Goal: Information Seeking & Learning: Check status

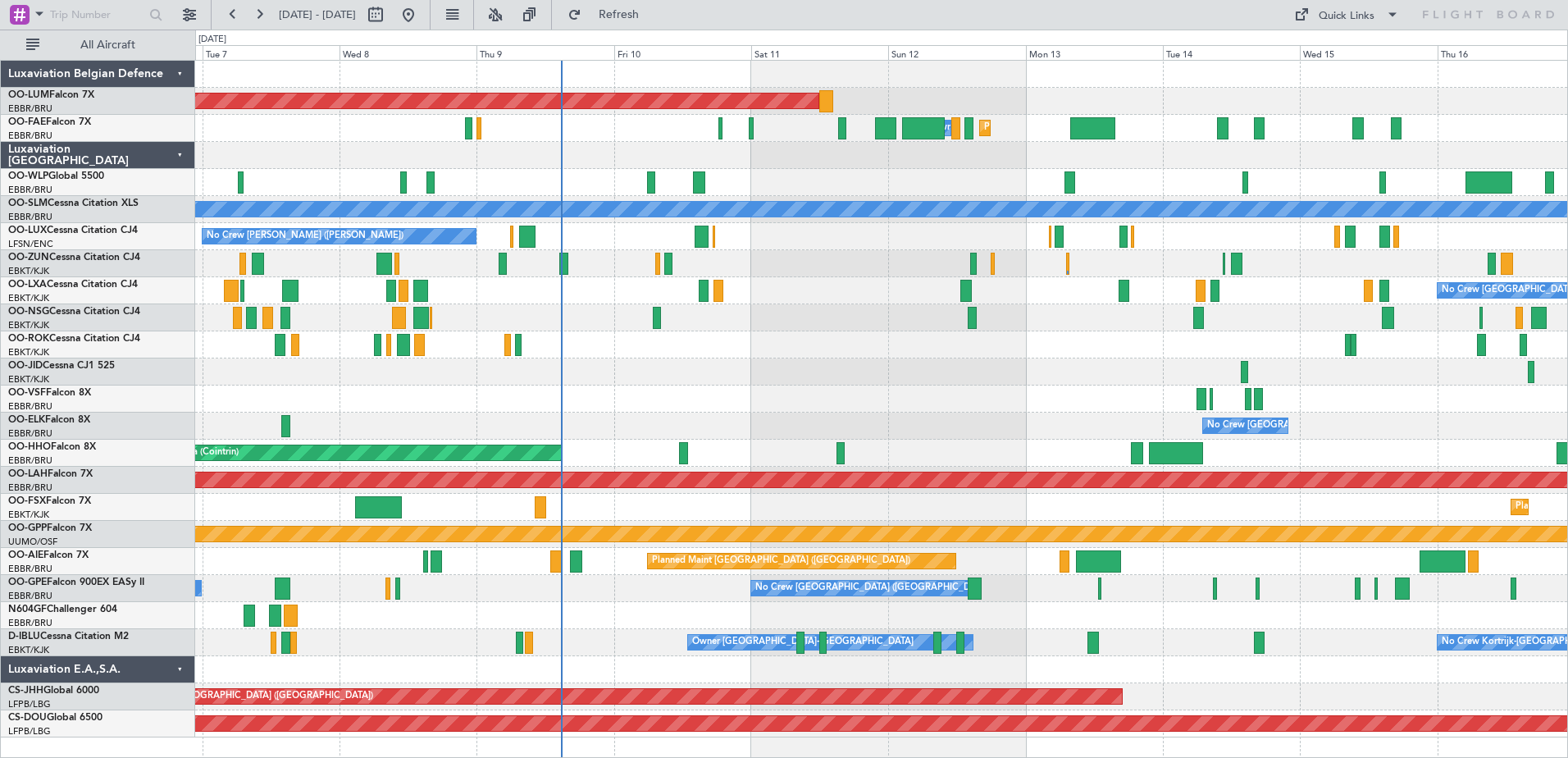
click at [691, 579] on div "Planned Maint [GEOGRAPHIC_DATA] ([GEOGRAPHIC_DATA] National) AOG Maint [GEOGRAP…" at bounding box center [881, 399] width 1372 height 677
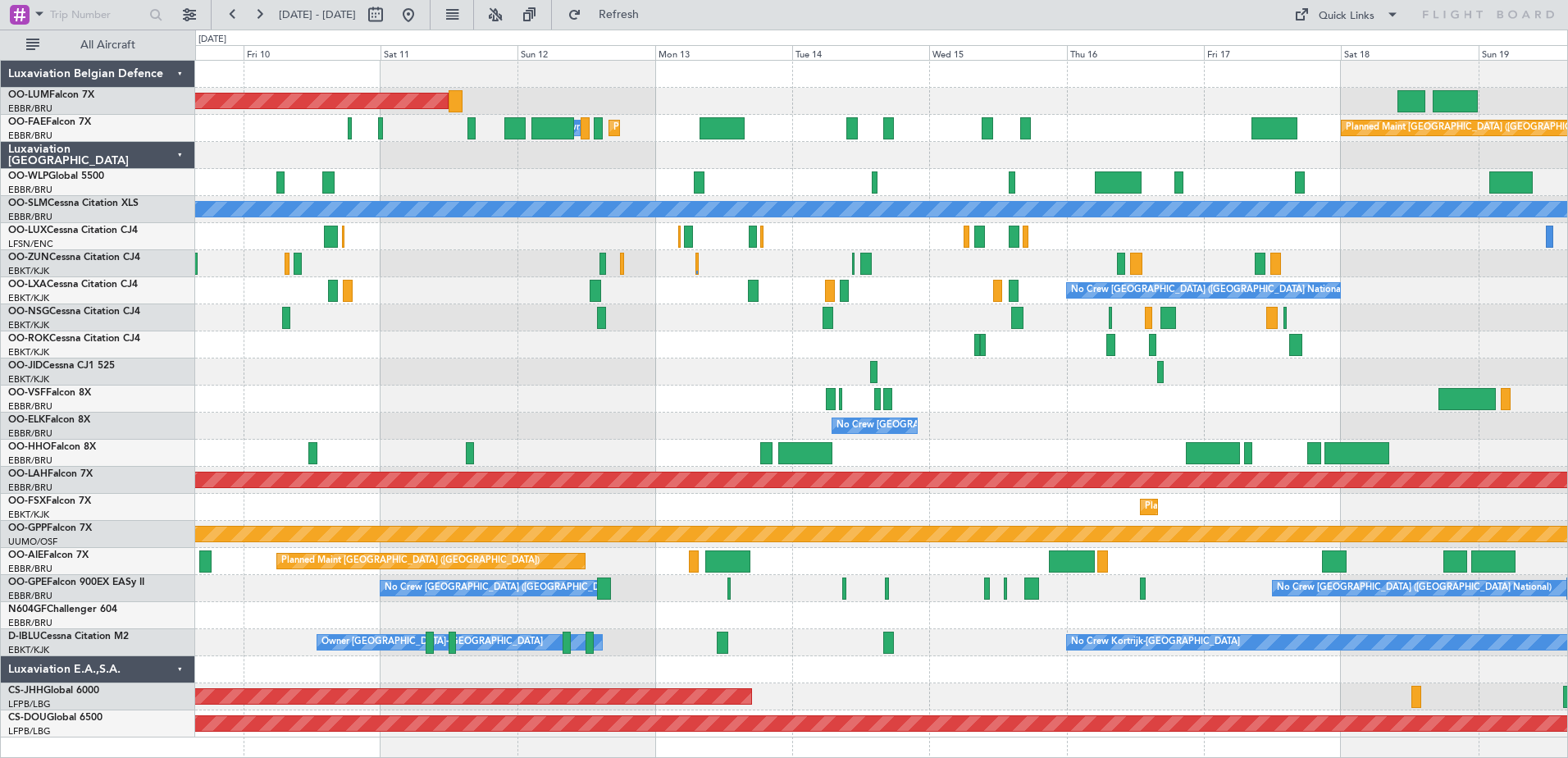
click at [821, 400] on div "Planned Maint [GEOGRAPHIC_DATA] ([GEOGRAPHIC_DATA] National) AOG Maint [GEOGRAP…" at bounding box center [881, 399] width 1372 height 677
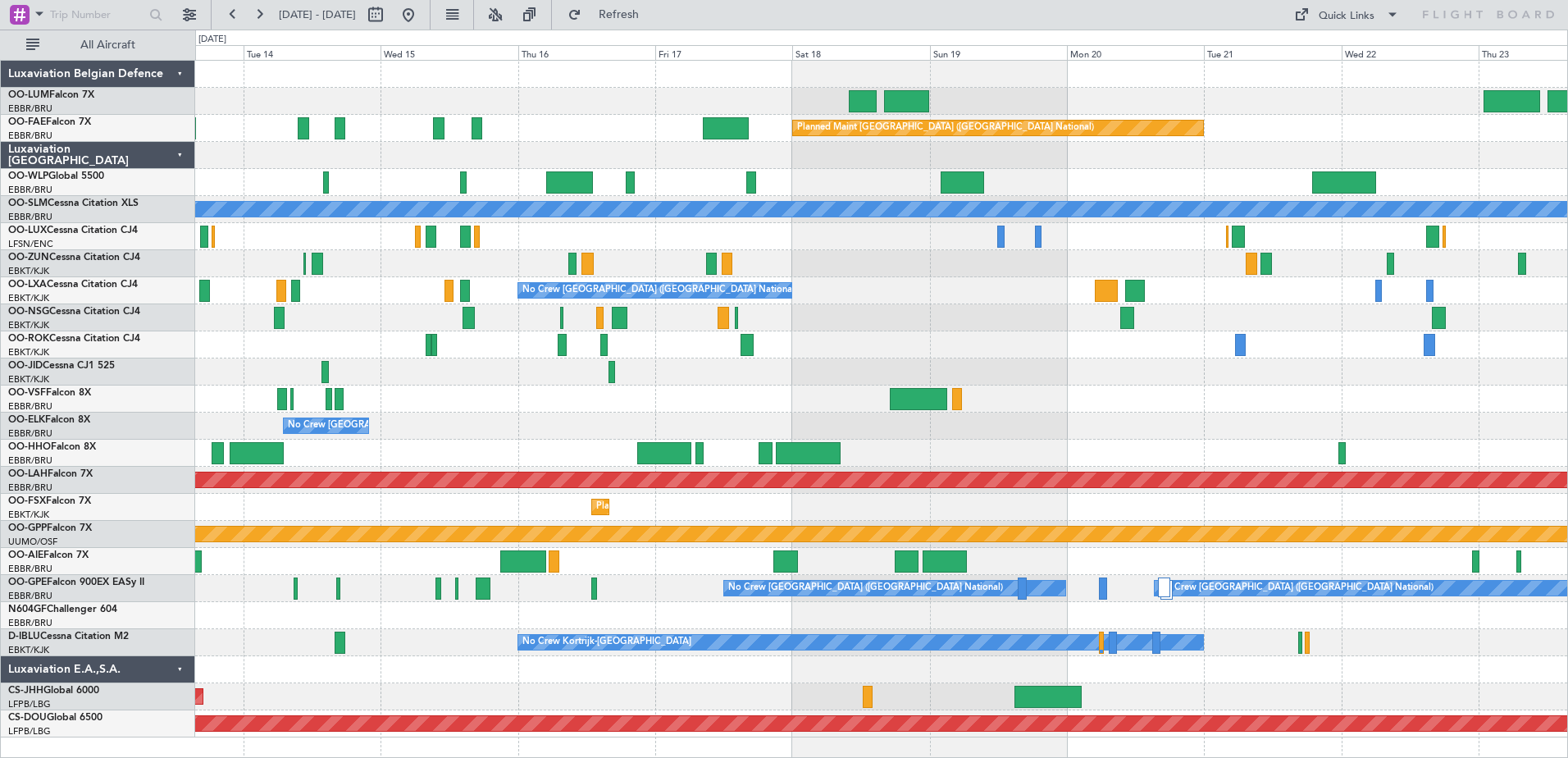
click at [1182, 183] on div "AOG Maint [GEOGRAPHIC_DATA] Planned Maint [GEOGRAPHIC_DATA] ([GEOGRAPHIC_DATA])…" at bounding box center [881, 399] width 1372 height 677
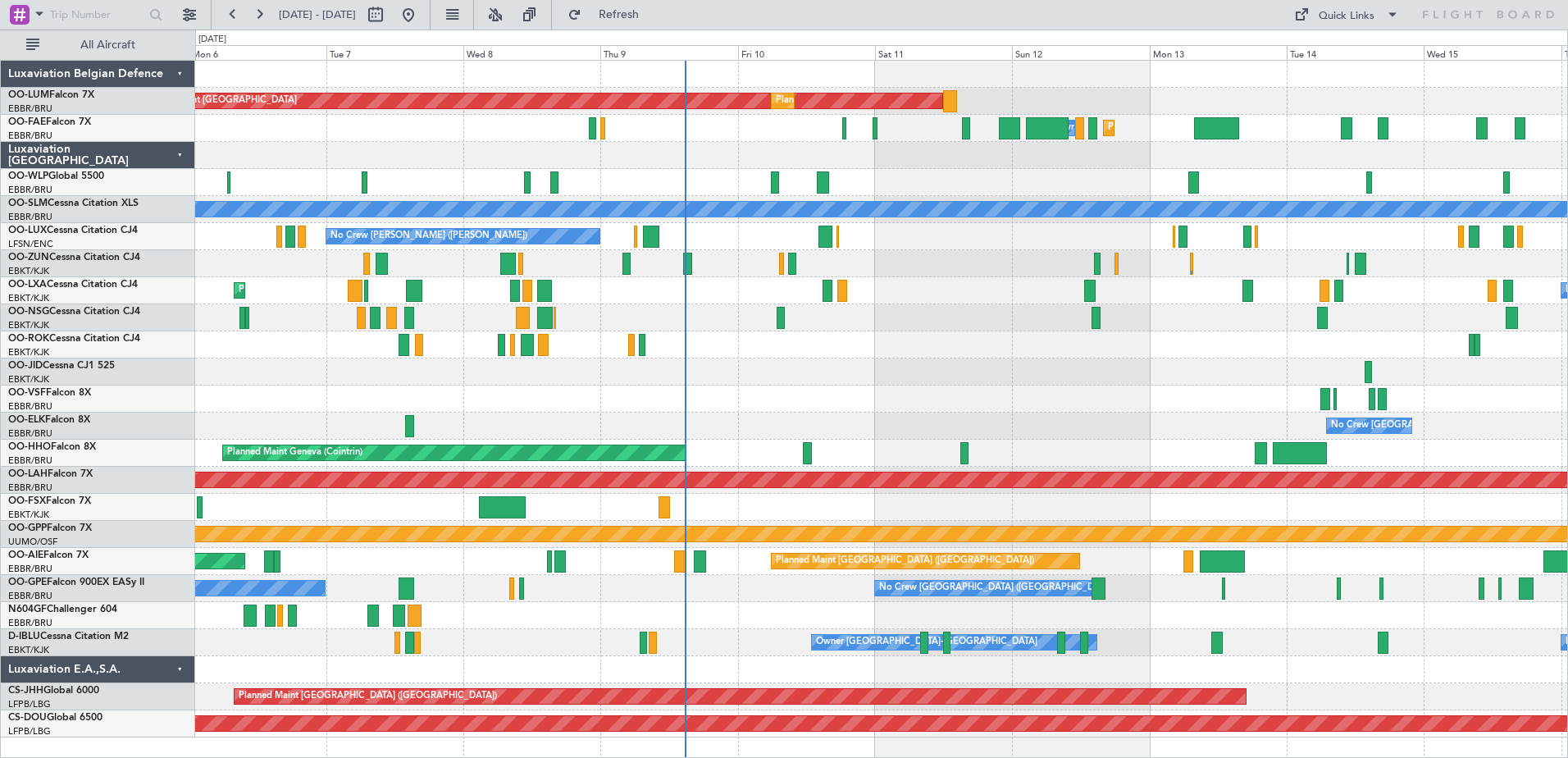
click at [1291, 158] on div at bounding box center [881, 156] width 1372 height 27
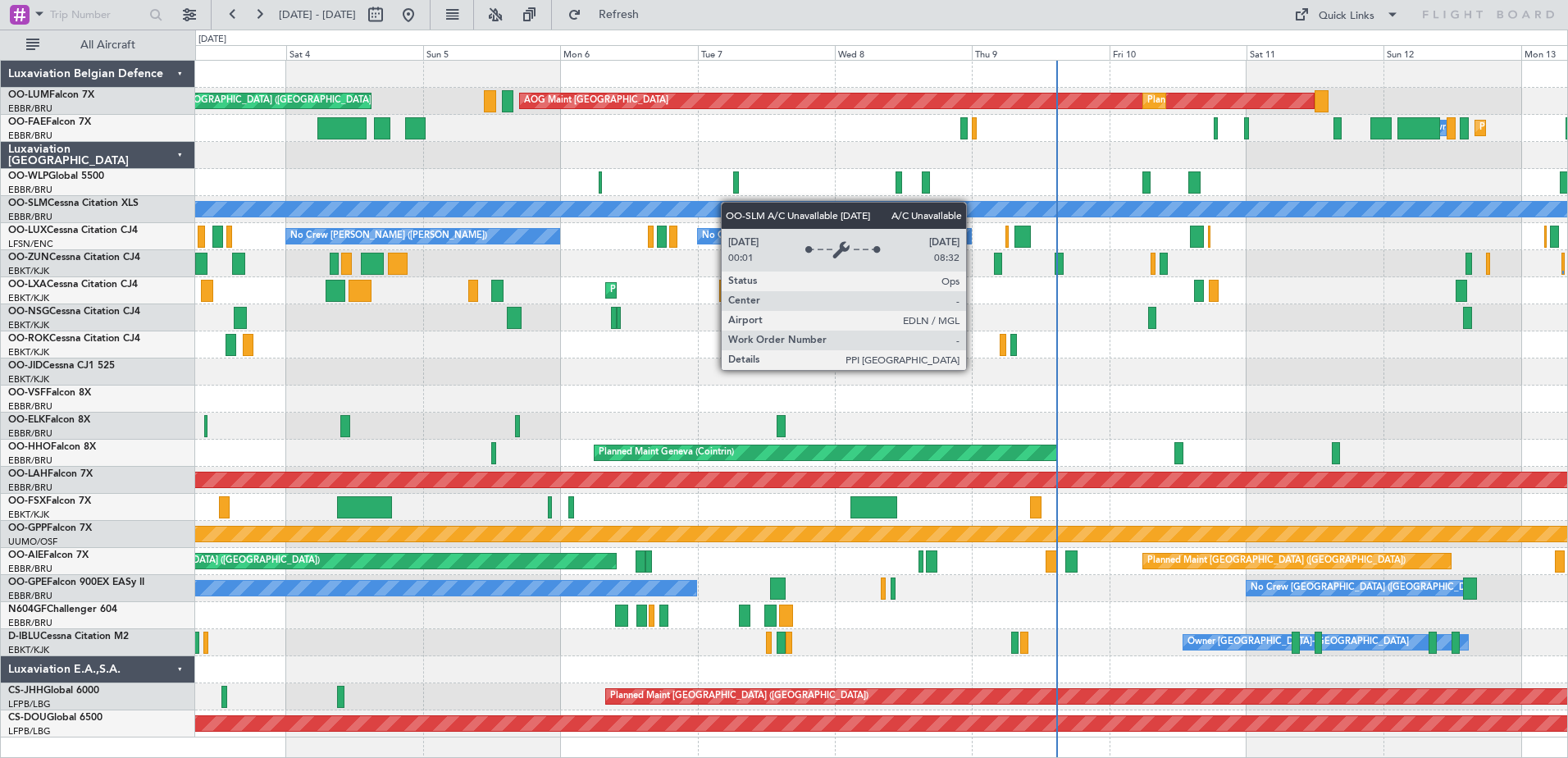
click at [797, 203] on div "A/C Unavailable [GEOGRAPHIC_DATA]" at bounding box center [882, 209] width 4116 height 15
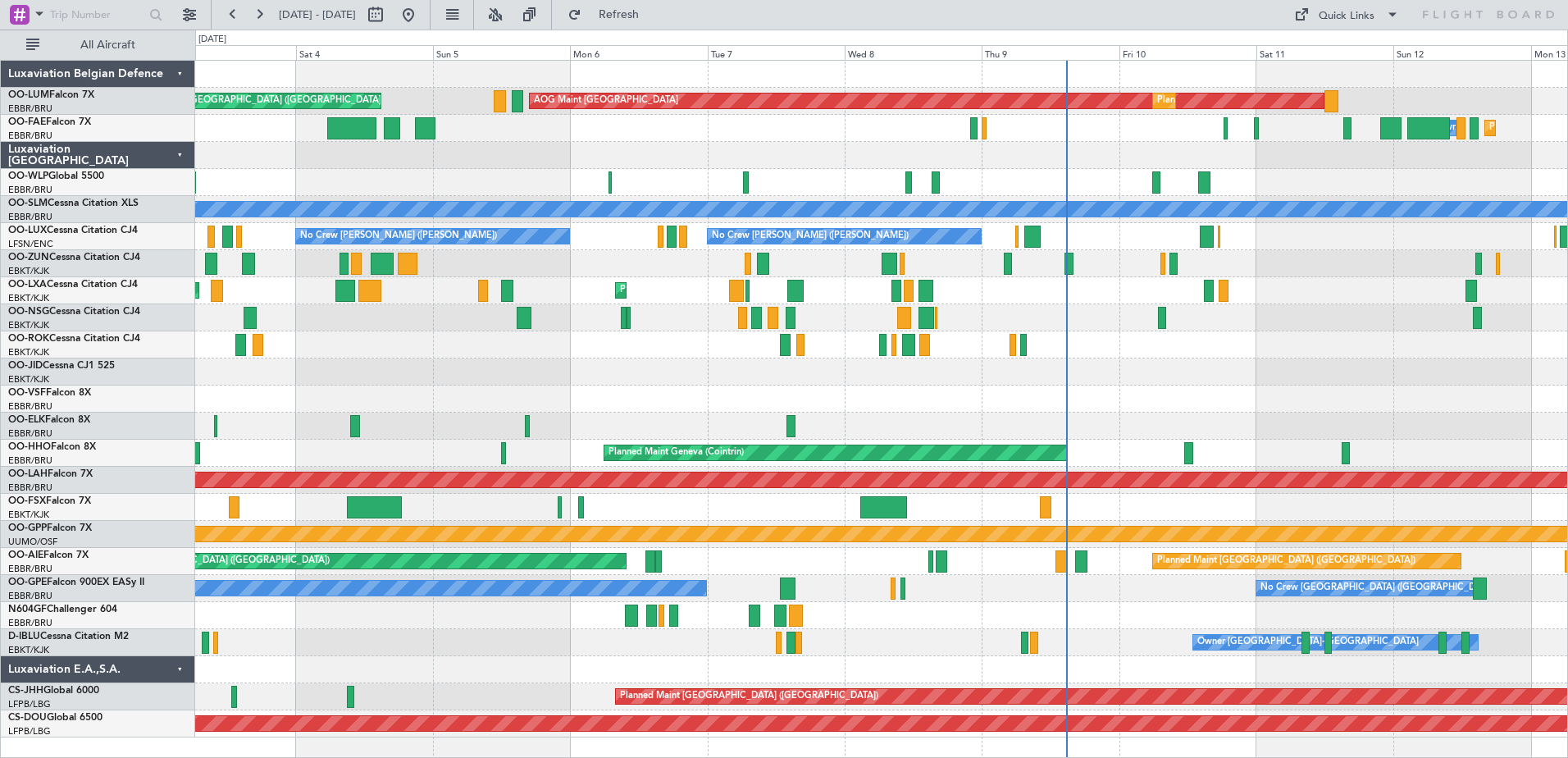
click at [280, 424] on div "AOG Maint [GEOGRAPHIC_DATA] Planned Maint [GEOGRAPHIC_DATA] ([GEOGRAPHIC_DATA])…" at bounding box center [881, 399] width 1372 height 677
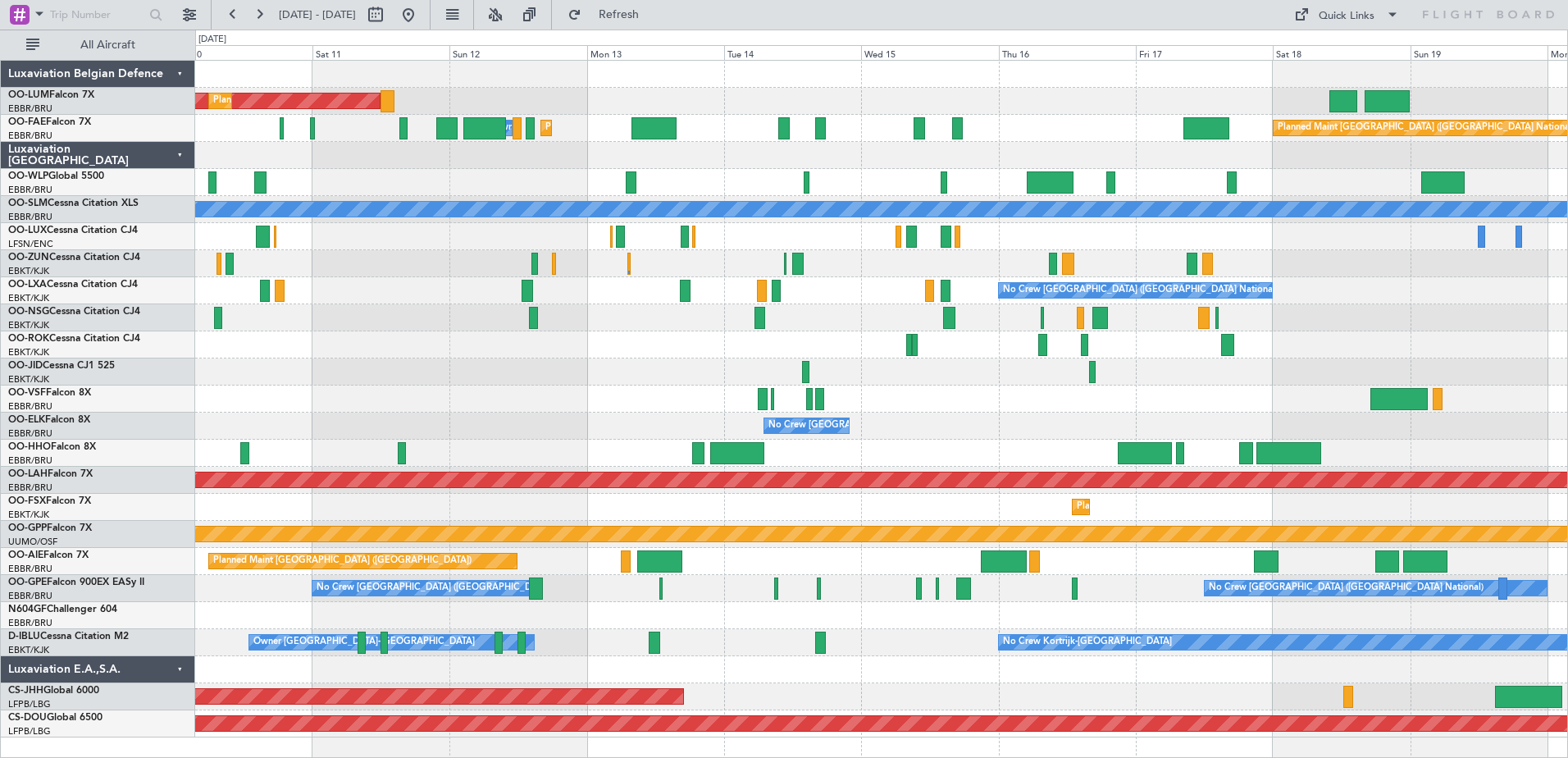
click at [304, 495] on div "AOG Maint [GEOGRAPHIC_DATA] Planned Maint [GEOGRAPHIC_DATA] ([GEOGRAPHIC_DATA])…" at bounding box center [881, 399] width 1372 height 677
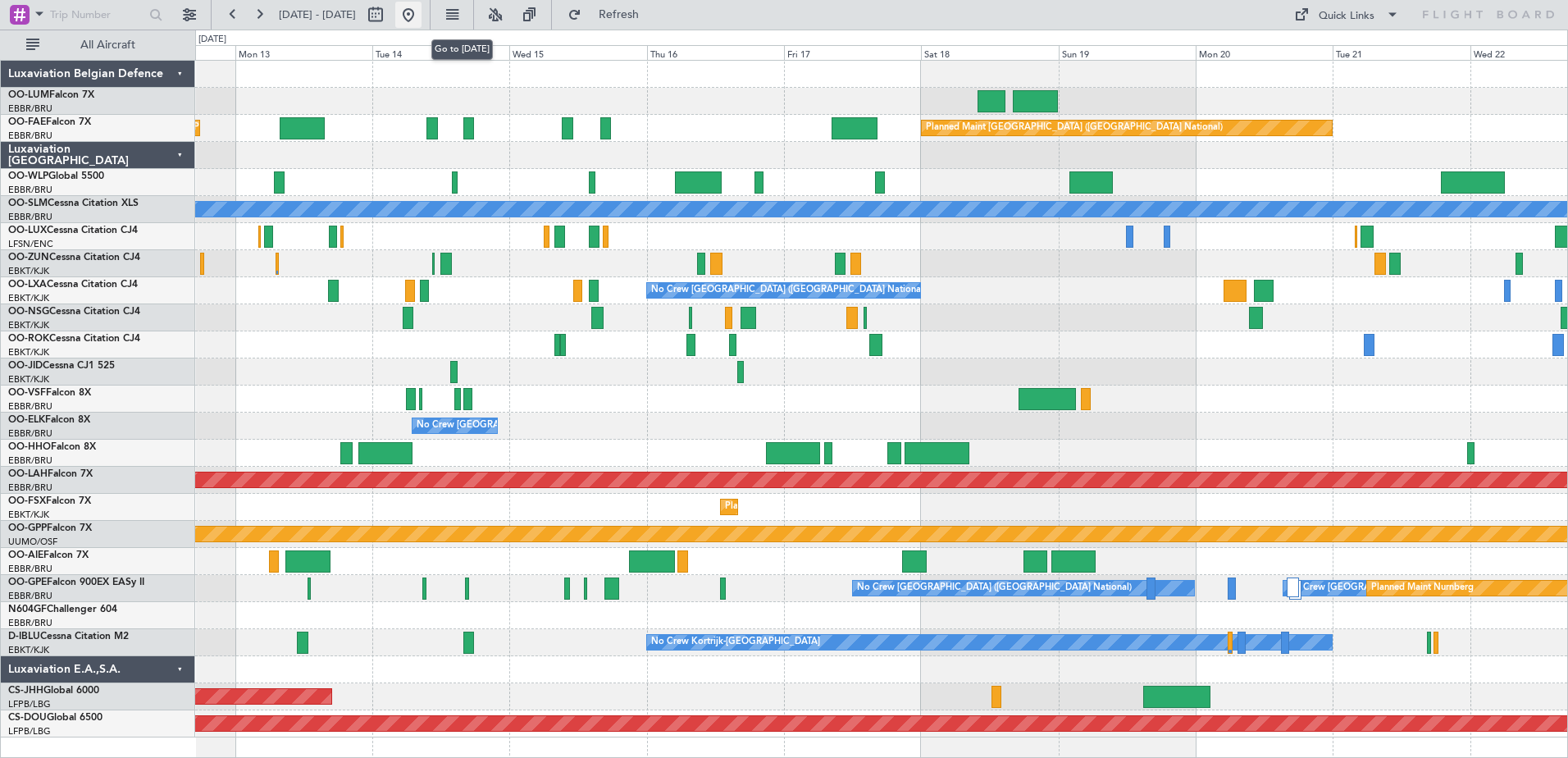
click at [421, 24] on button at bounding box center [408, 14] width 26 height 26
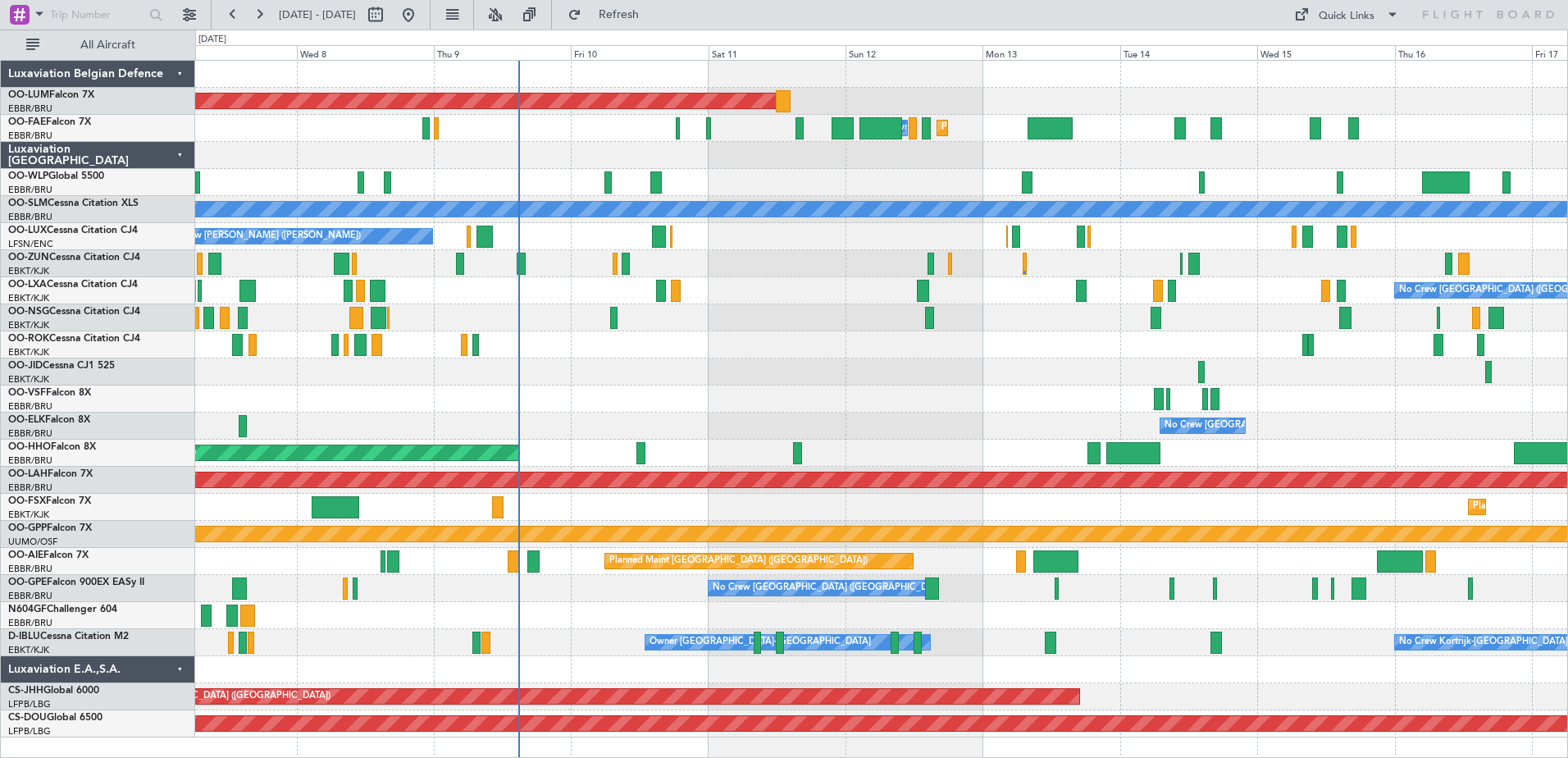
click at [574, 525] on div "Planned Maint [GEOGRAPHIC_DATA] ([GEOGRAPHIC_DATA] National) AOG Maint [GEOGRAP…" at bounding box center [881, 399] width 1372 height 677
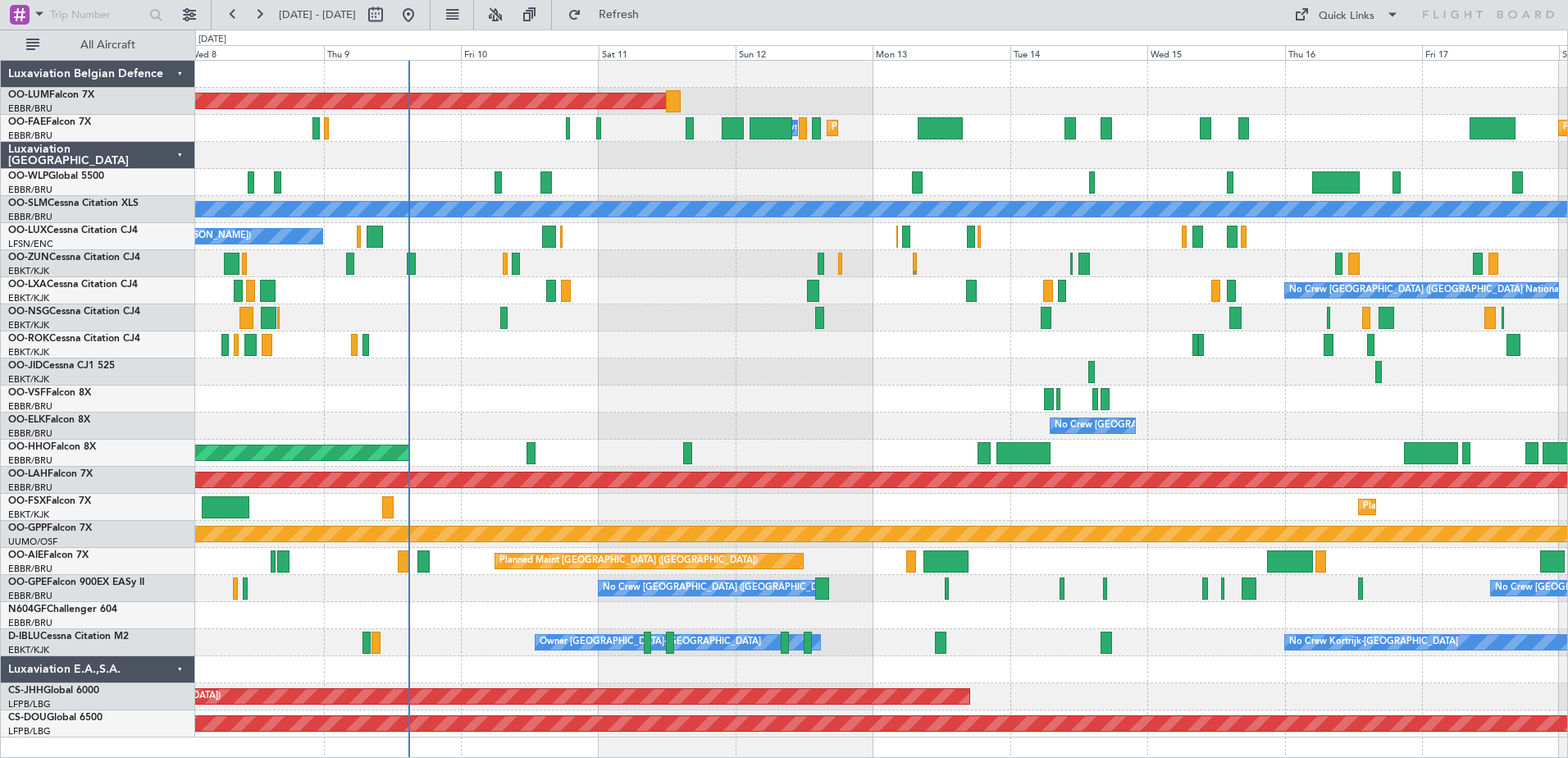
click at [922, 184] on div "Planned Maint [GEOGRAPHIC_DATA] ([GEOGRAPHIC_DATA] National) AOG Maint [GEOGRAP…" at bounding box center [881, 399] width 1372 height 677
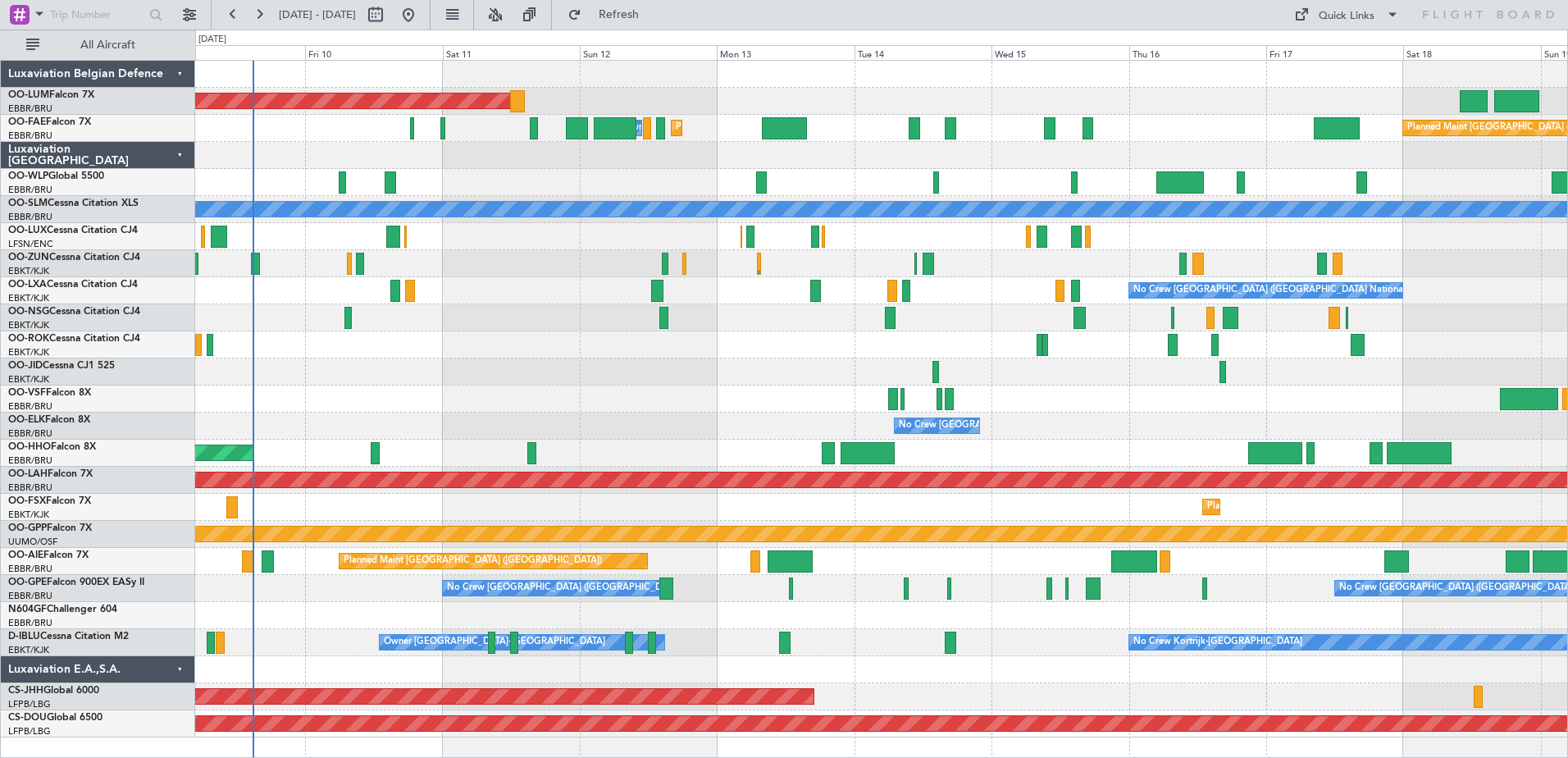
click at [970, 329] on div at bounding box center [881, 318] width 1372 height 27
click at [979, 230] on div "No Crew [PERSON_NAME] ([PERSON_NAME])" at bounding box center [881, 236] width 1372 height 27
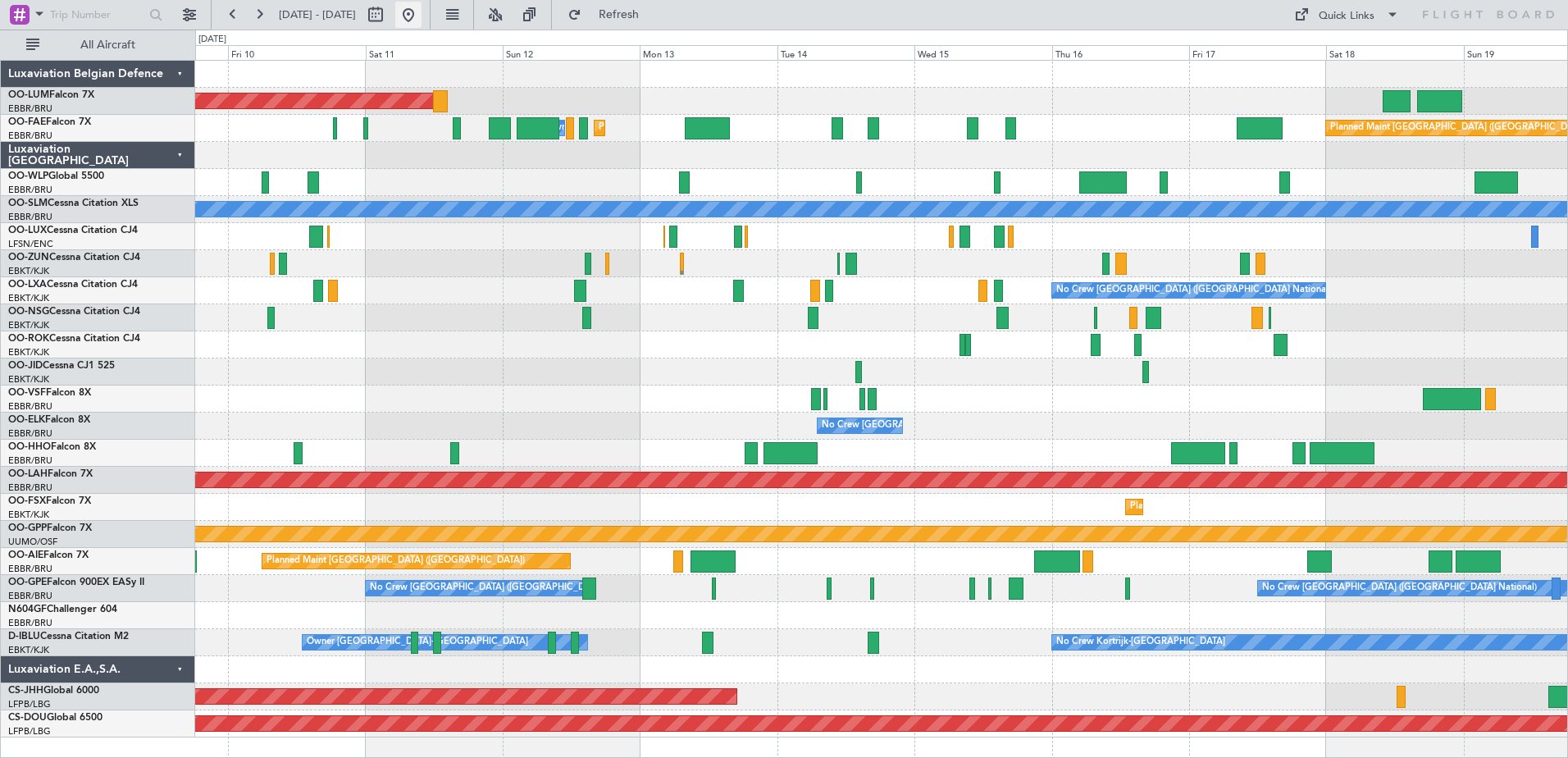
click at [421, 12] on button at bounding box center [408, 14] width 26 height 26
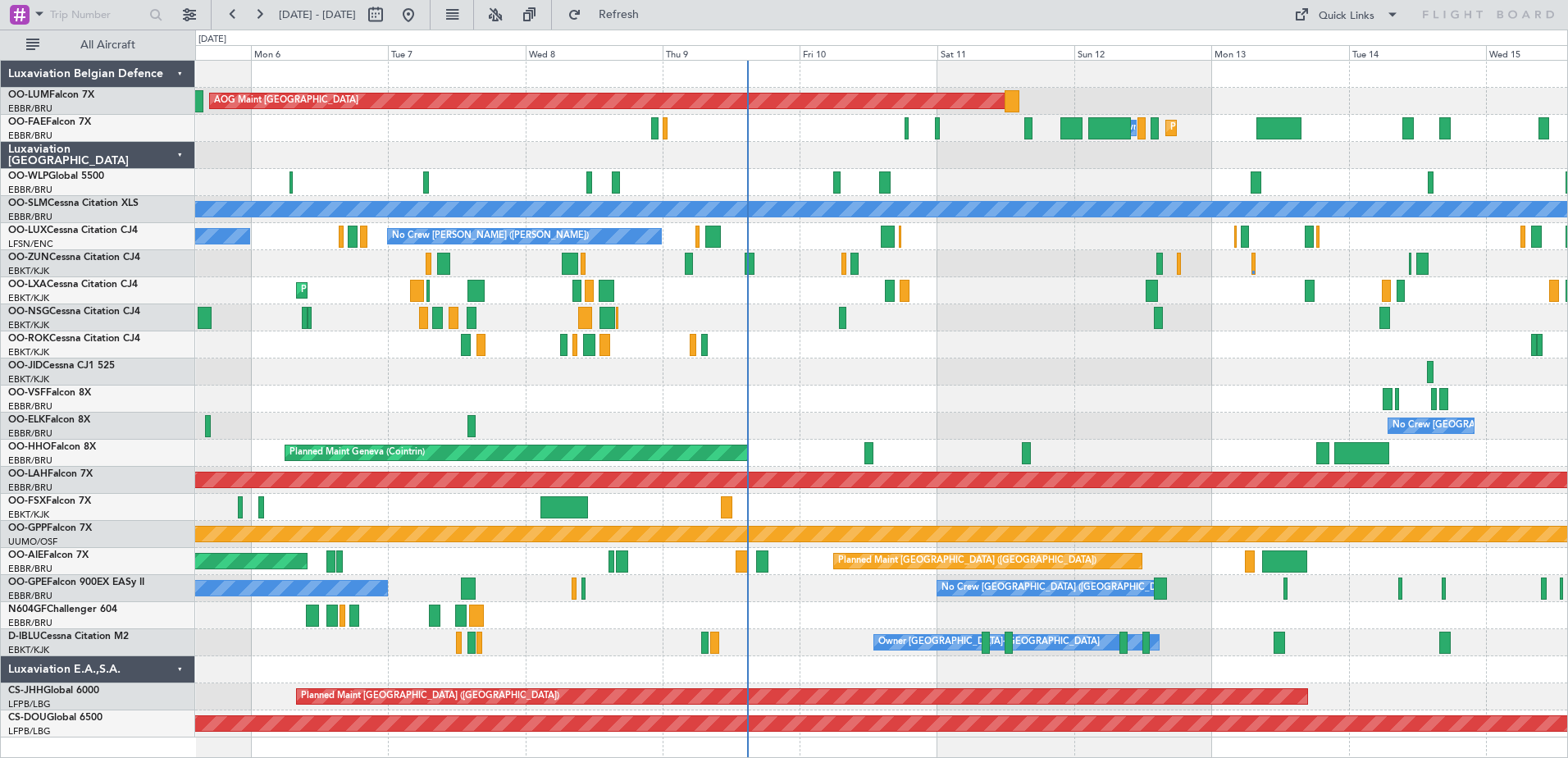
click at [931, 396] on div "Planned Maint [GEOGRAPHIC_DATA] ([GEOGRAPHIC_DATA] National) AOG Maint [GEOGRAP…" at bounding box center [881, 399] width 1372 height 677
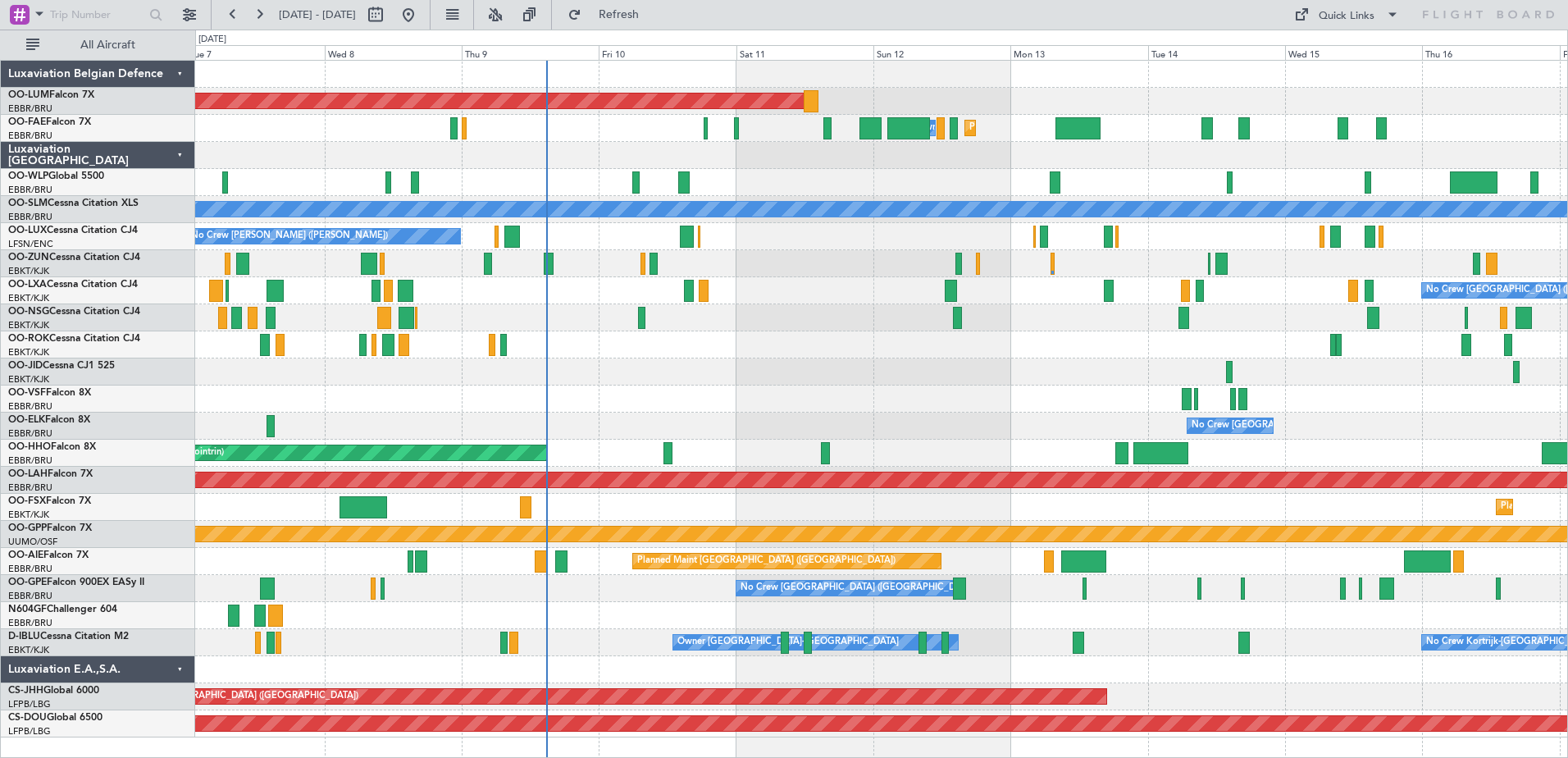
click at [835, 227] on div "Planned Maint [GEOGRAPHIC_DATA] ([GEOGRAPHIC_DATA] National) AOG Maint [GEOGRAP…" at bounding box center [881, 399] width 1372 height 677
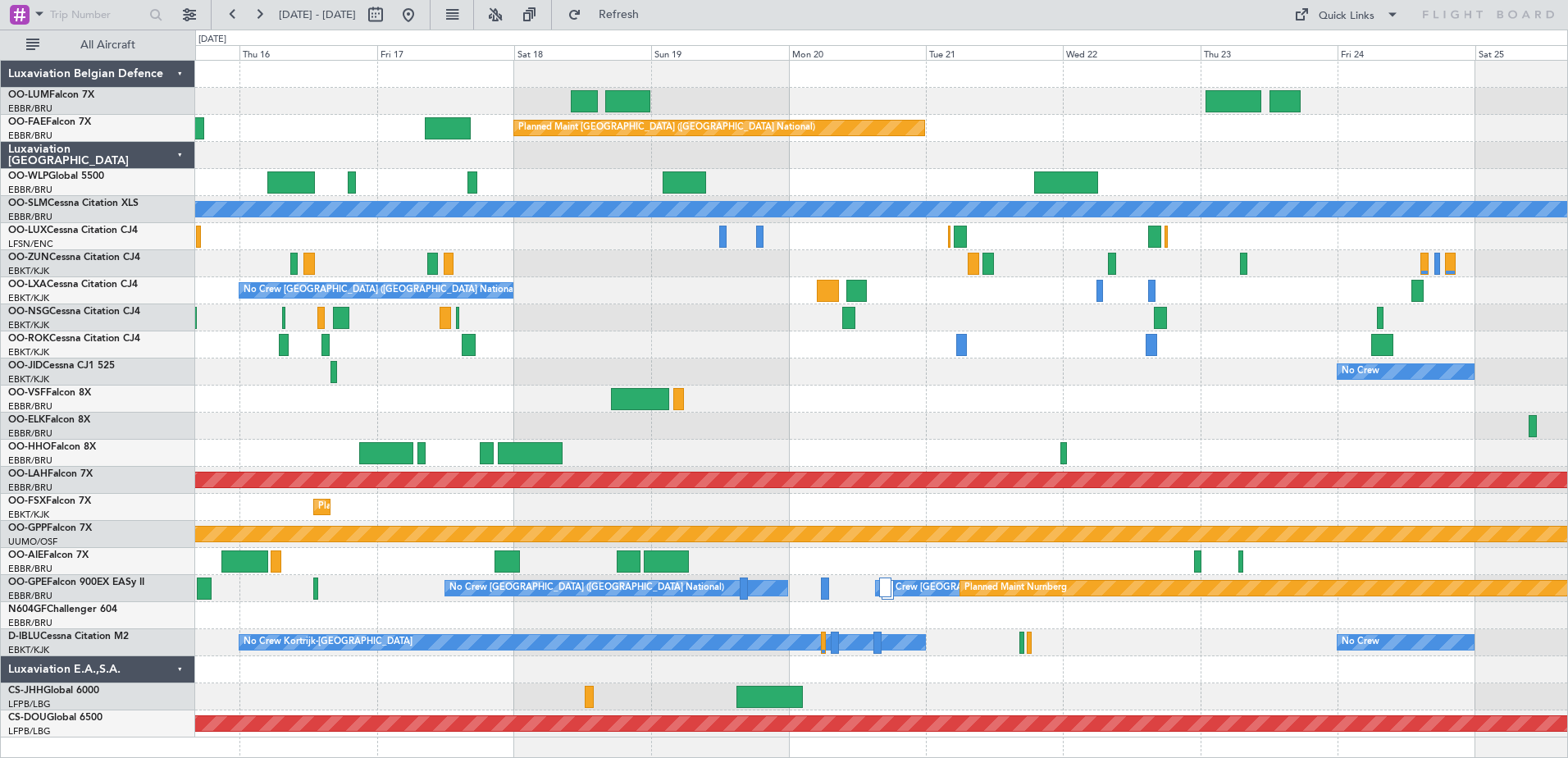
click at [0, 89] on html "[DATE] - [DATE] Refresh Quick Links All Aircraft Owner [GEOGRAPHIC_DATA] Planne…" at bounding box center [784, 379] width 1568 height 758
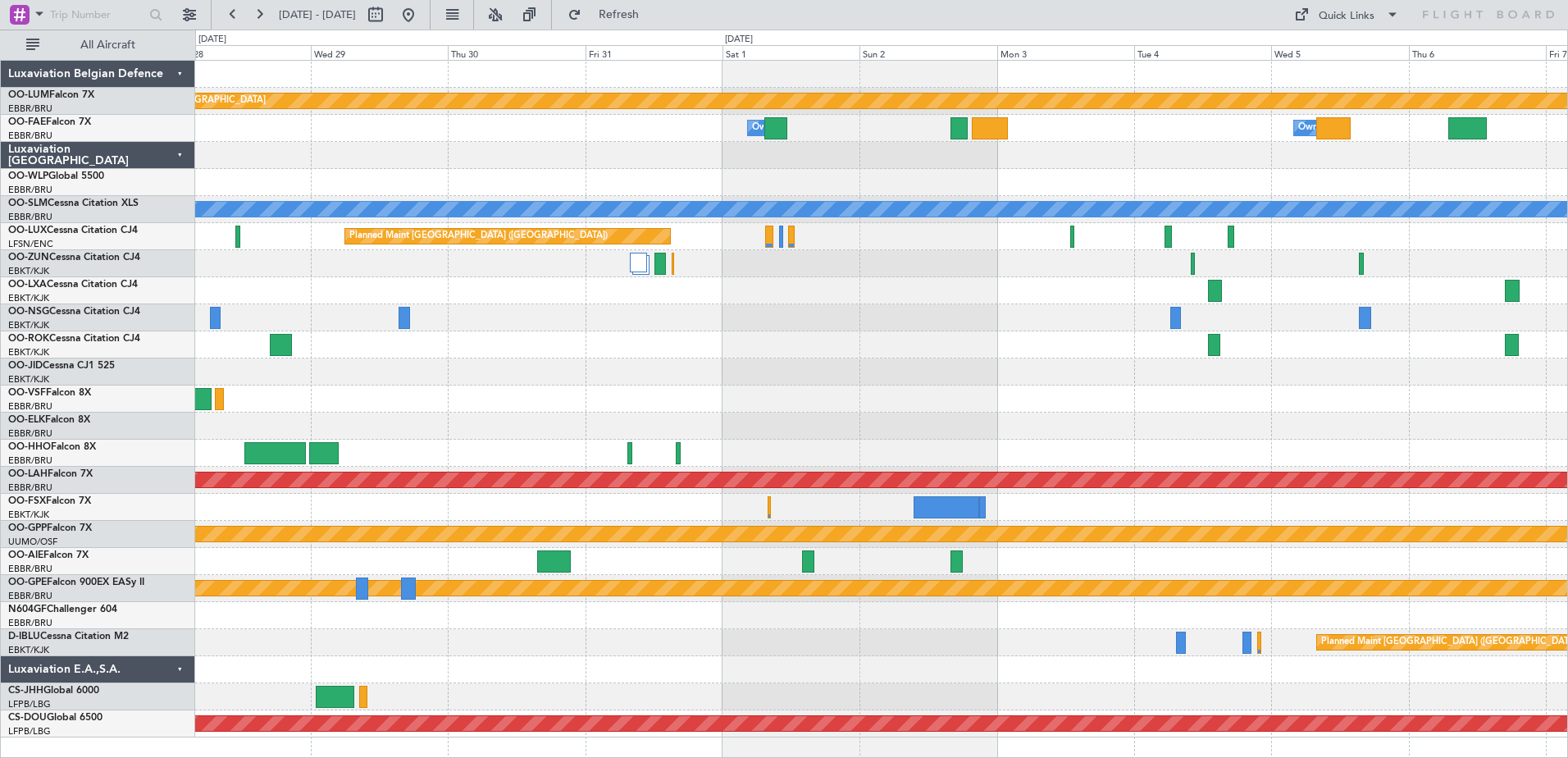
click at [775, 384] on div "Planned Maint Kortrijk-[GEOGRAPHIC_DATA] Owner [GEOGRAPHIC_DATA] Owner [GEOGRAP…" at bounding box center [881, 399] width 1372 height 677
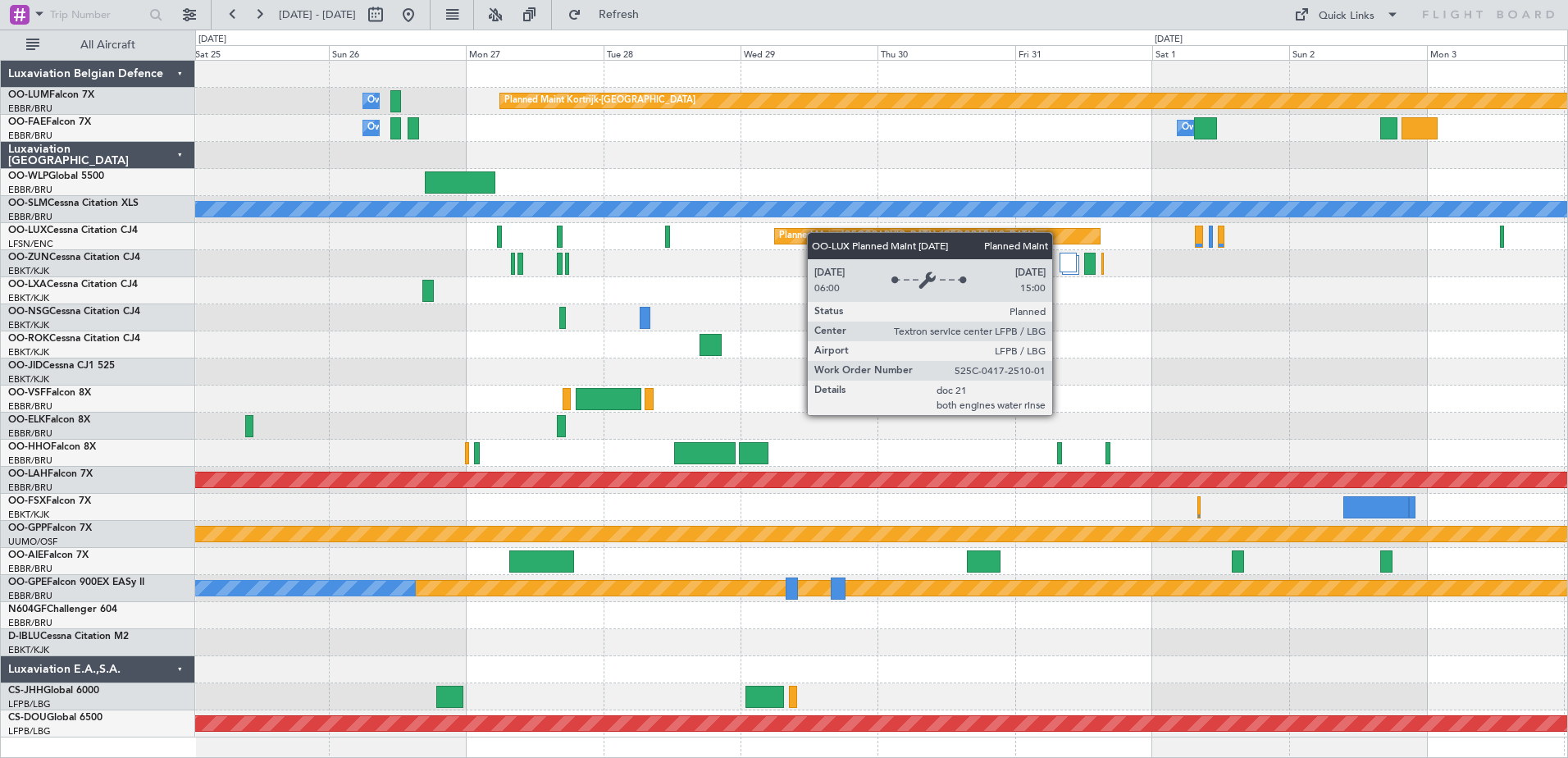
click at [888, 275] on div "Planned Maint Kortrijk-[GEOGRAPHIC_DATA] Owner [GEOGRAPHIC_DATA] Owner [GEOGRAP…" at bounding box center [881, 399] width 1372 height 677
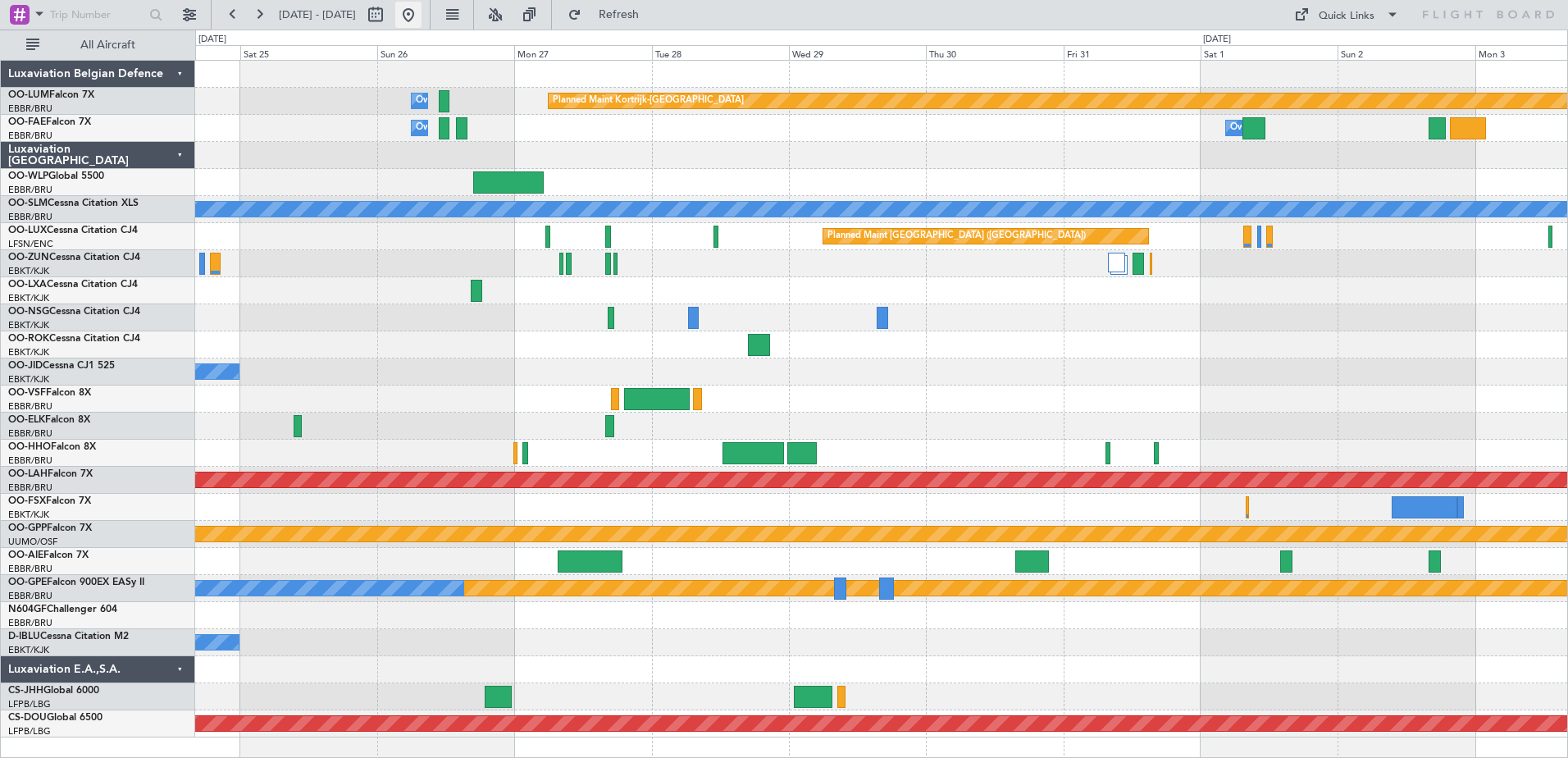
click at [421, 15] on button at bounding box center [408, 14] width 26 height 26
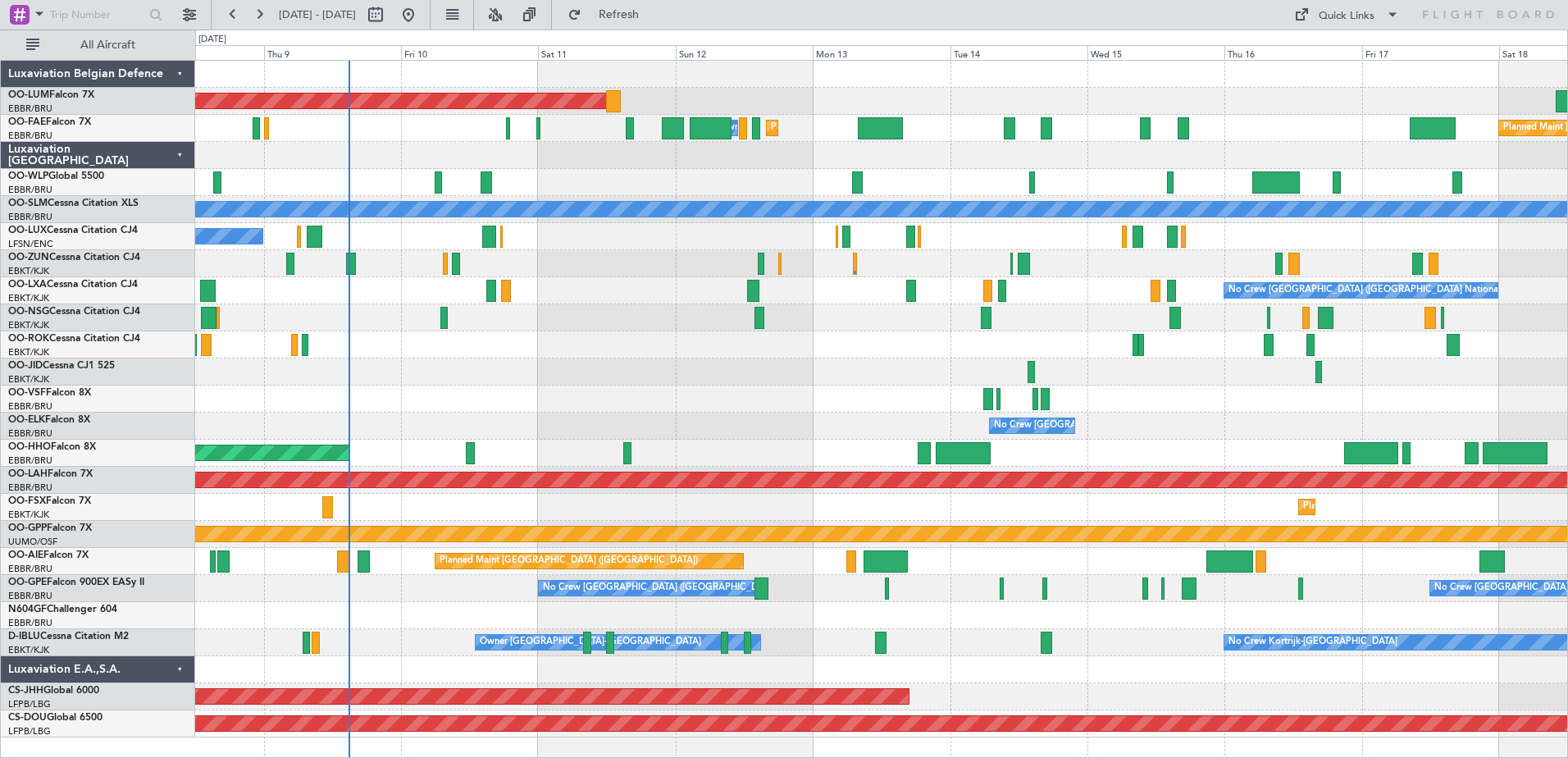
click at [392, 241] on div "No Crew [PERSON_NAME] ([PERSON_NAME])" at bounding box center [881, 236] width 1372 height 27
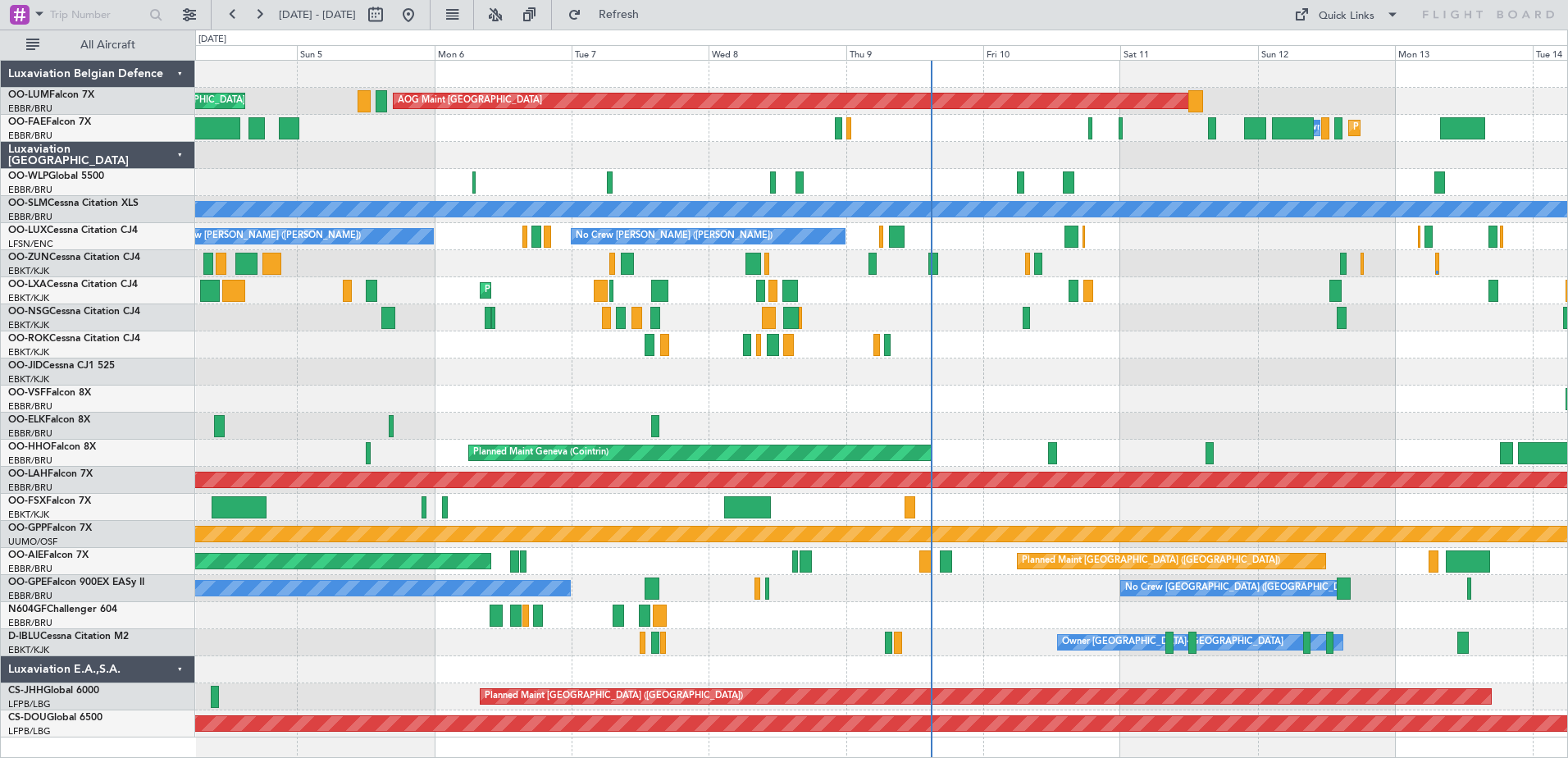
click at [1265, 501] on div "Planned Maint [GEOGRAPHIC_DATA] ([GEOGRAPHIC_DATA] National) AOG Maint [GEOGRAP…" at bounding box center [881, 399] width 1372 height 677
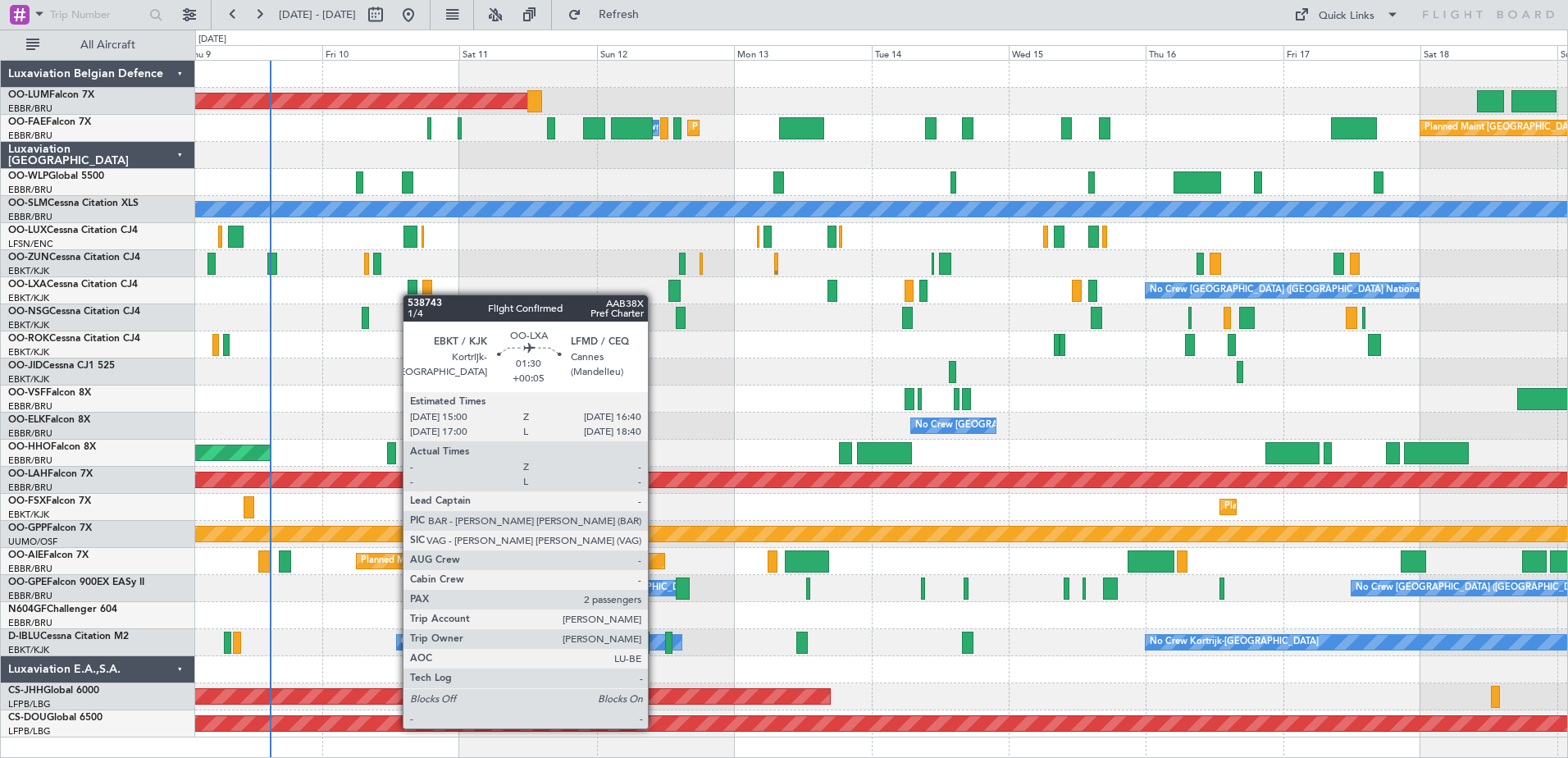
click at [411, 294] on div "Planned Maint [GEOGRAPHIC_DATA] ([GEOGRAPHIC_DATA] National) AOG Maint [GEOGRAP…" at bounding box center [881, 399] width 1372 height 677
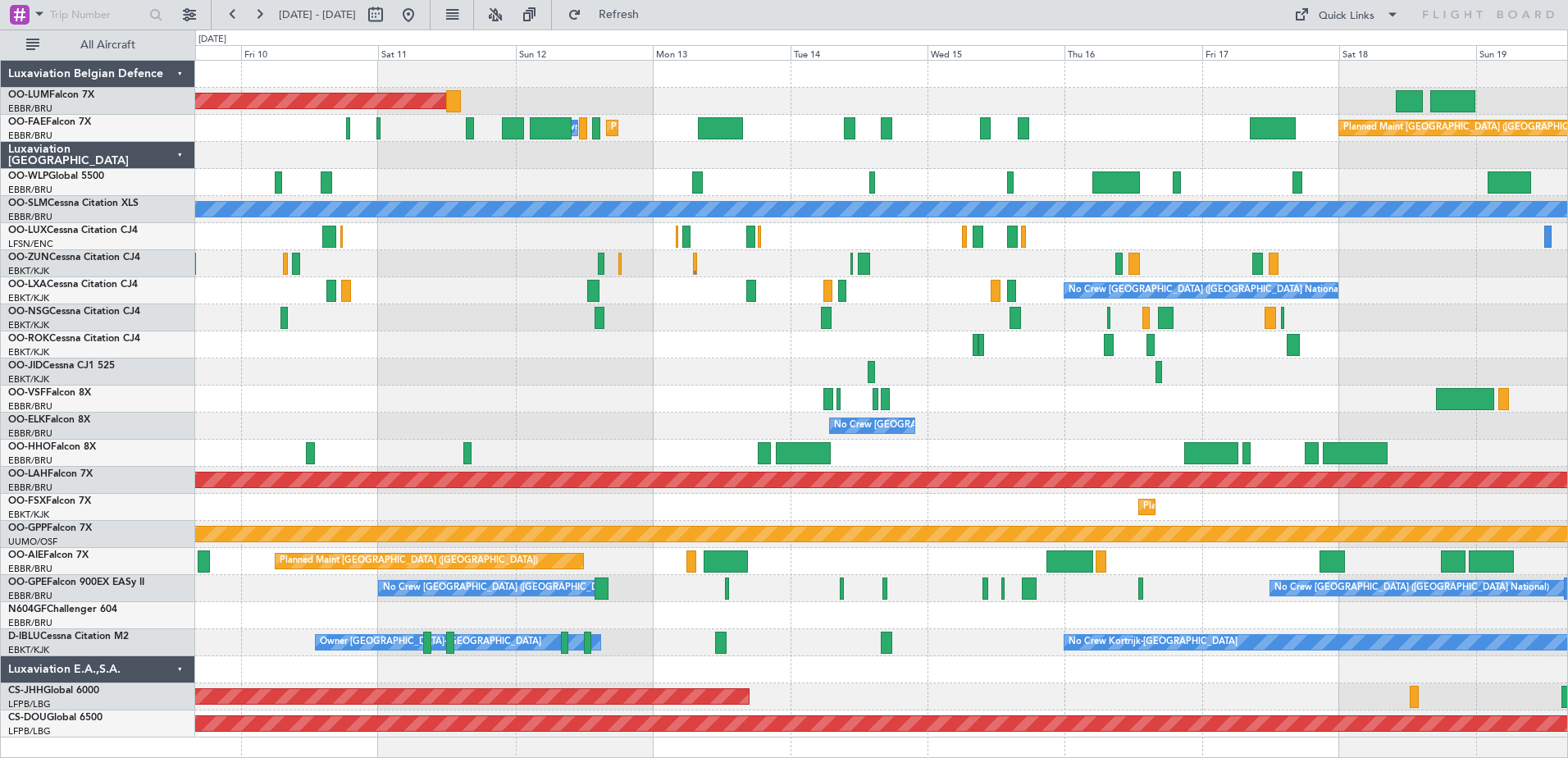
click at [402, 378] on div at bounding box center [881, 372] width 1372 height 27
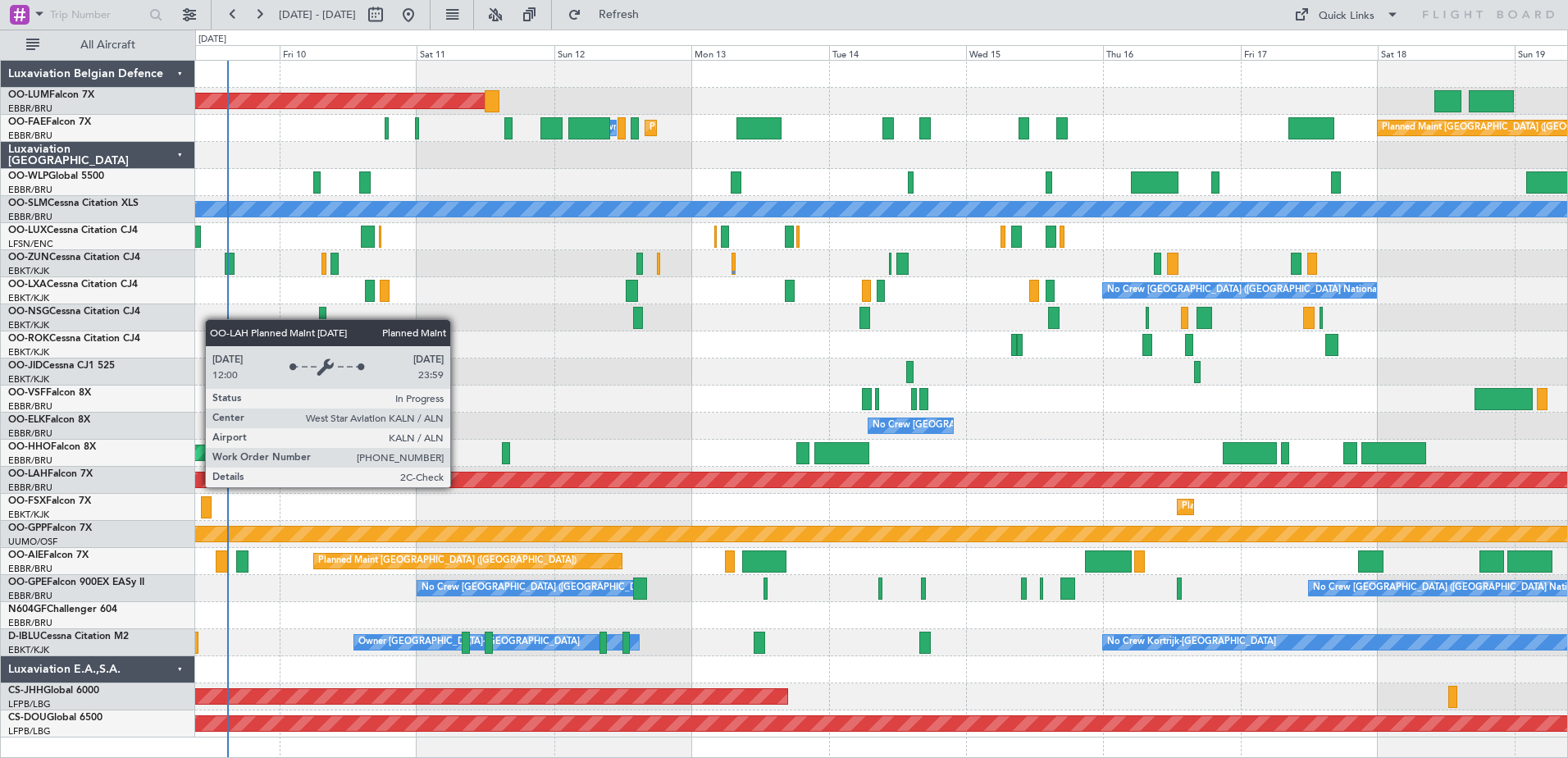
click at [486, 484] on div "Planned Maint [PERSON_NAME]-[GEOGRAPHIC_DATA][PERSON_NAME] ([GEOGRAPHIC_DATA][P…" at bounding box center [882, 480] width 4116 height 15
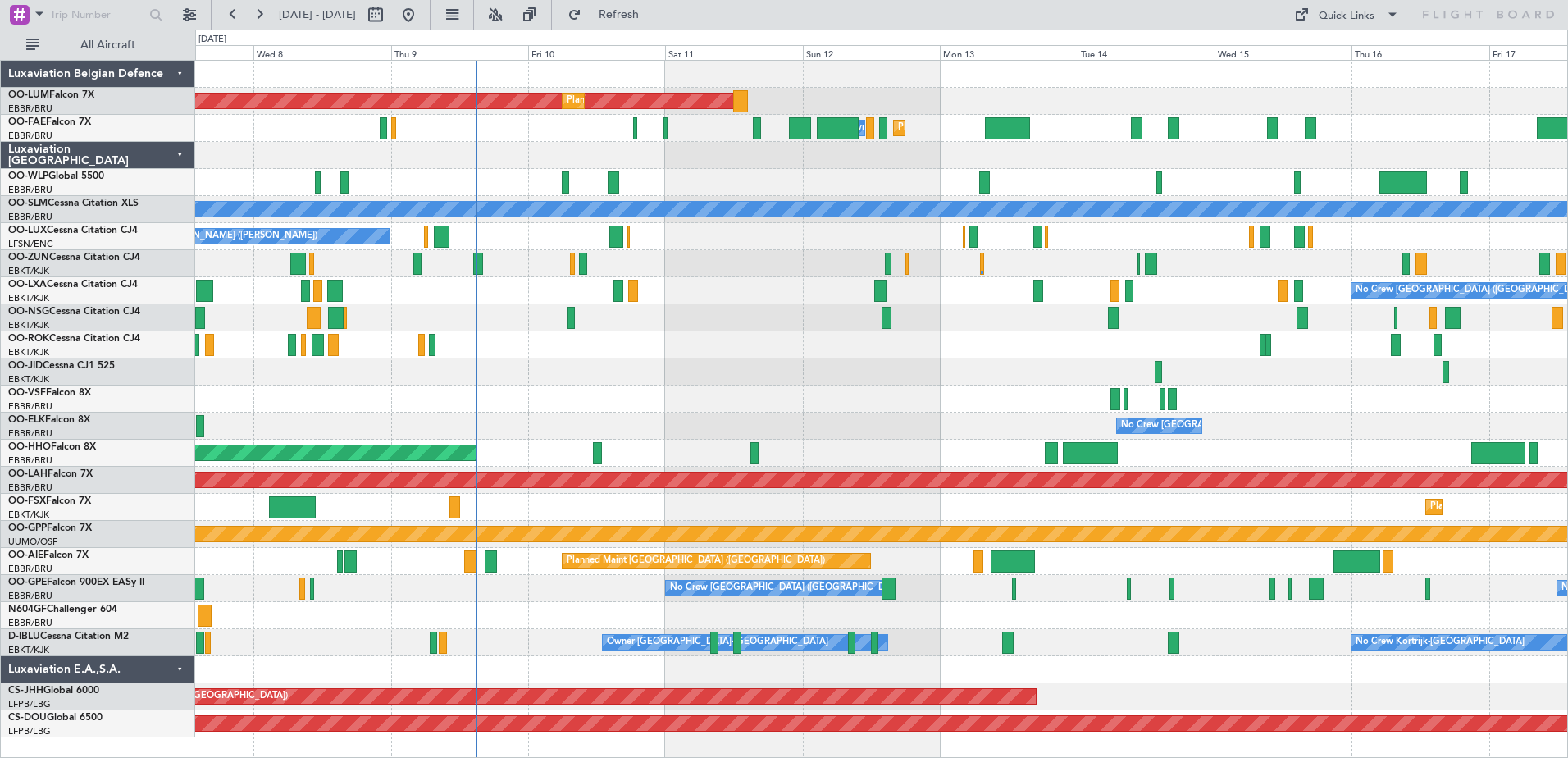
click at [855, 420] on div "AOG Maint [GEOGRAPHIC_DATA] Planned Maint [GEOGRAPHIC_DATA] ([GEOGRAPHIC_DATA])…" at bounding box center [881, 399] width 1372 height 677
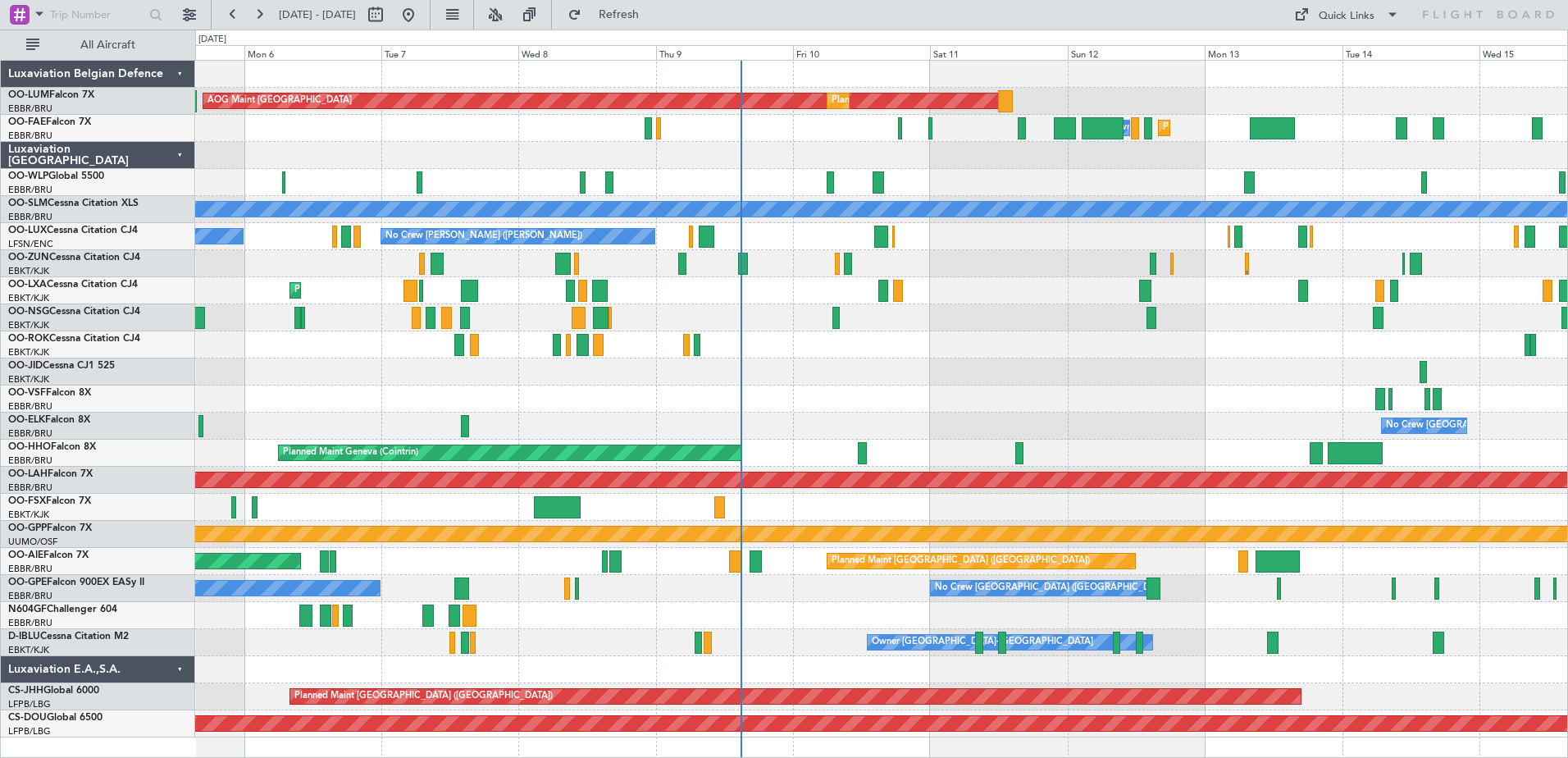
click at [543, 509] on div "AOG Maint [GEOGRAPHIC_DATA] Planned Maint [GEOGRAPHIC_DATA] ([GEOGRAPHIC_DATA])…" at bounding box center [881, 399] width 1372 height 677
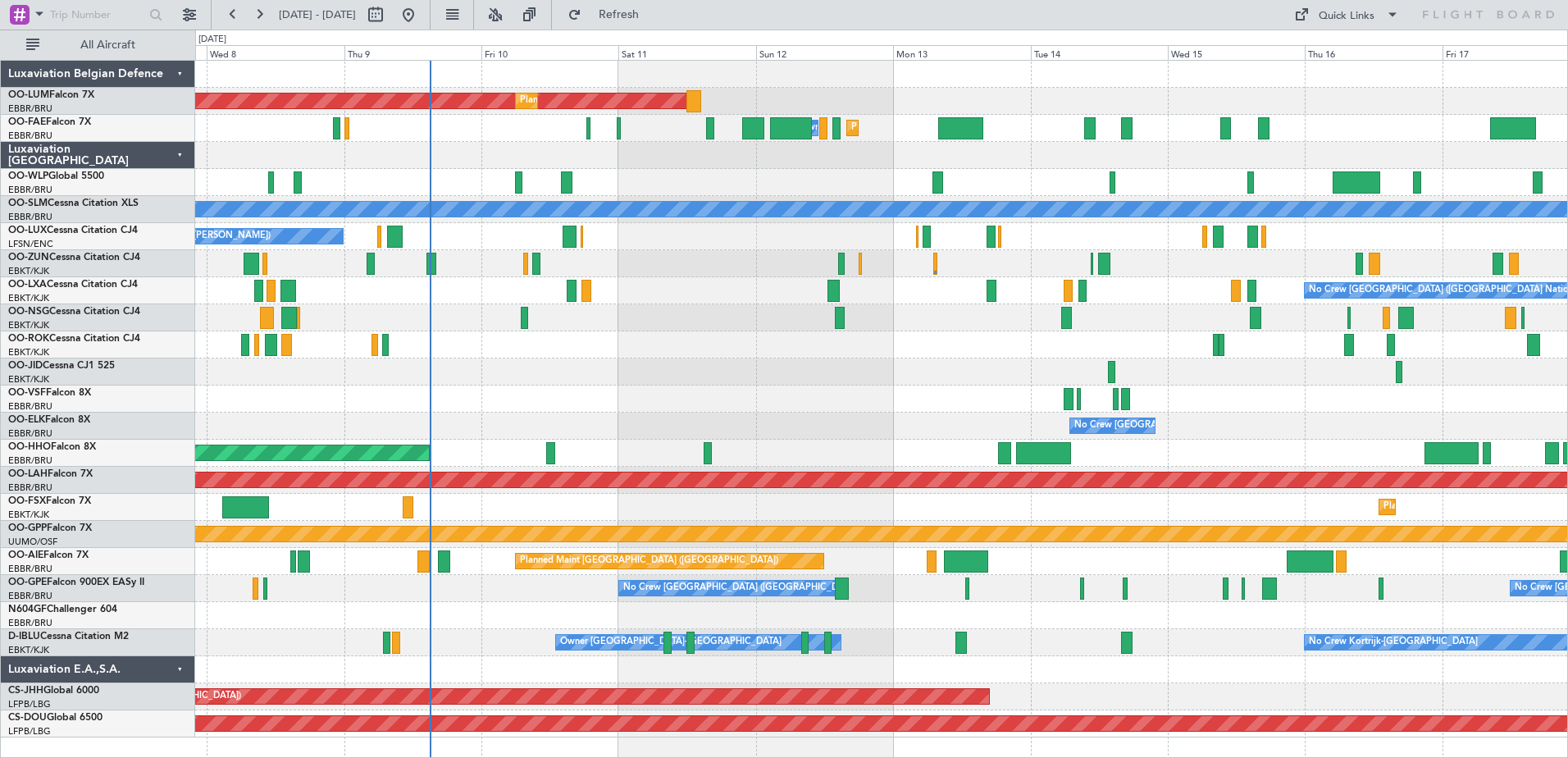
click at [435, 468] on div "AOG Maint [GEOGRAPHIC_DATA] Planned Maint [GEOGRAPHIC_DATA] ([GEOGRAPHIC_DATA])…" at bounding box center [881, 399] width 1372 height 677
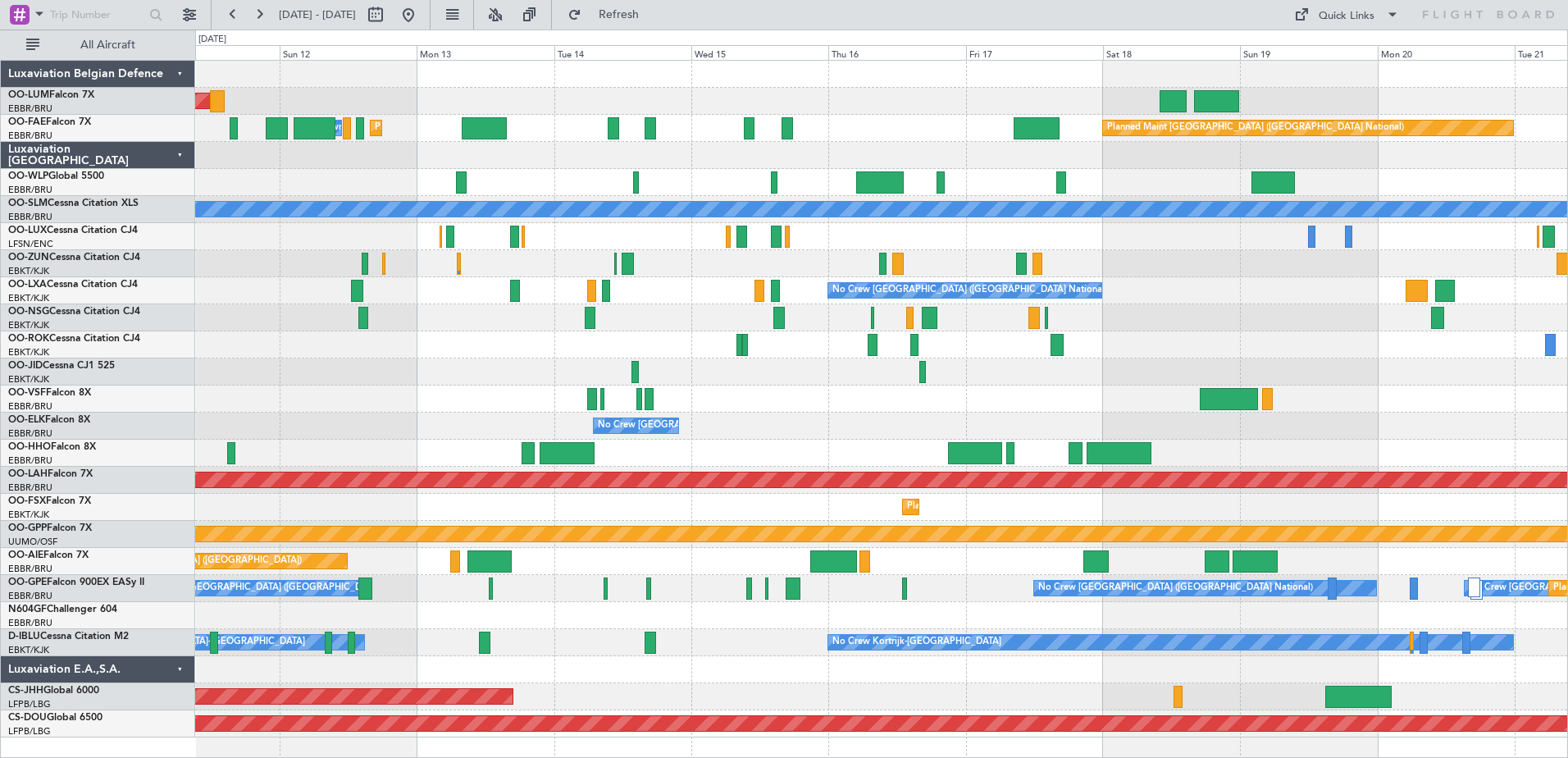
click at [671, 442] on div "AOG Maint [GEOGRAPHIC_DATA] Planned Maint [GEOGRAPHIC_DATA] ([GEOGRAPHIC_DATA])…" at bounding box center [881, 399] width 1372 height 677
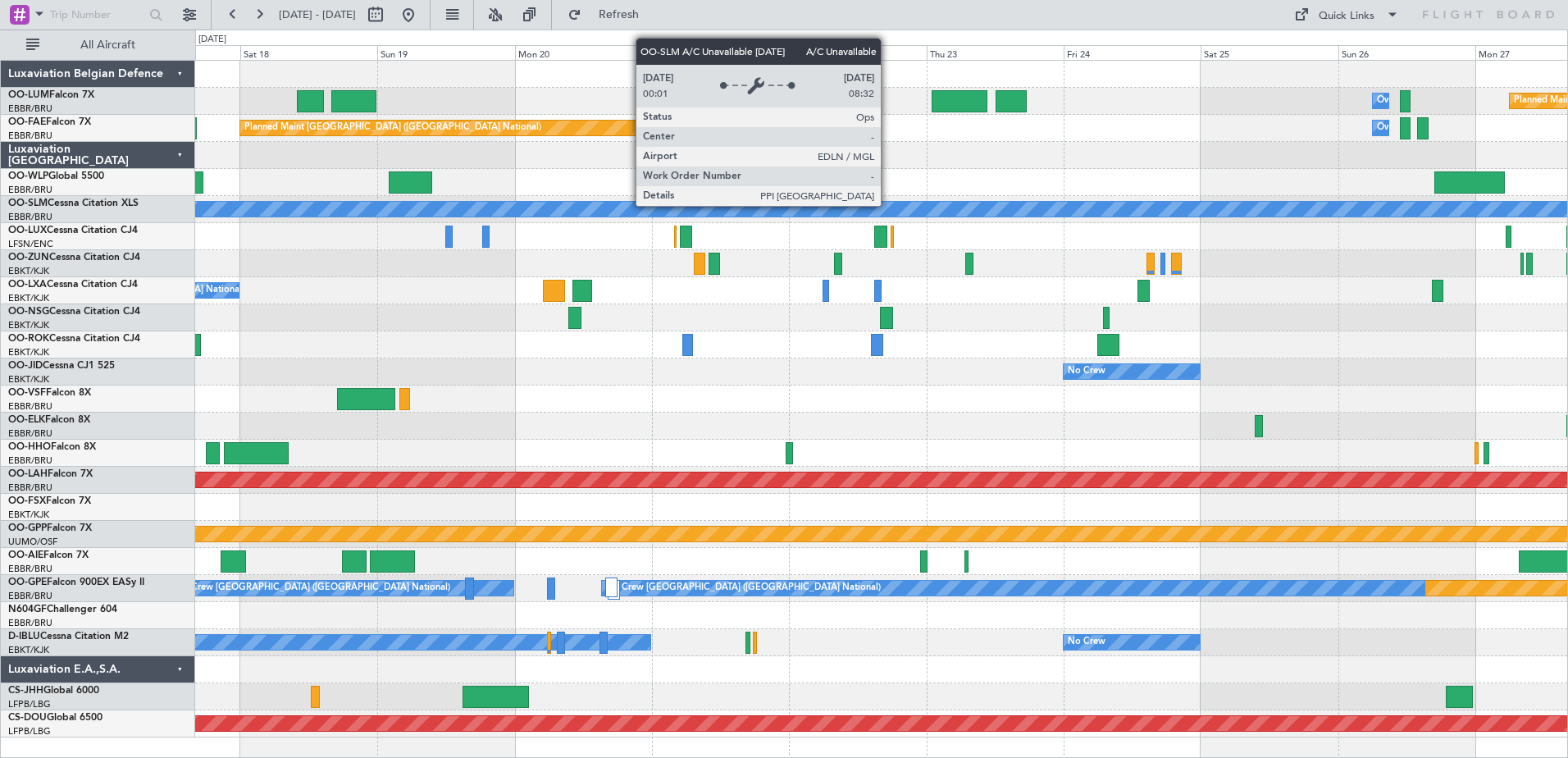
click at [281, 281] on div "Owner Melsbroek Air Base Planned Maint [GEOGRAPHIC_DATA]-[GEOGRAPHIC_DATA] Plan…" at bounding box center [881, 399] width 1372 height 677
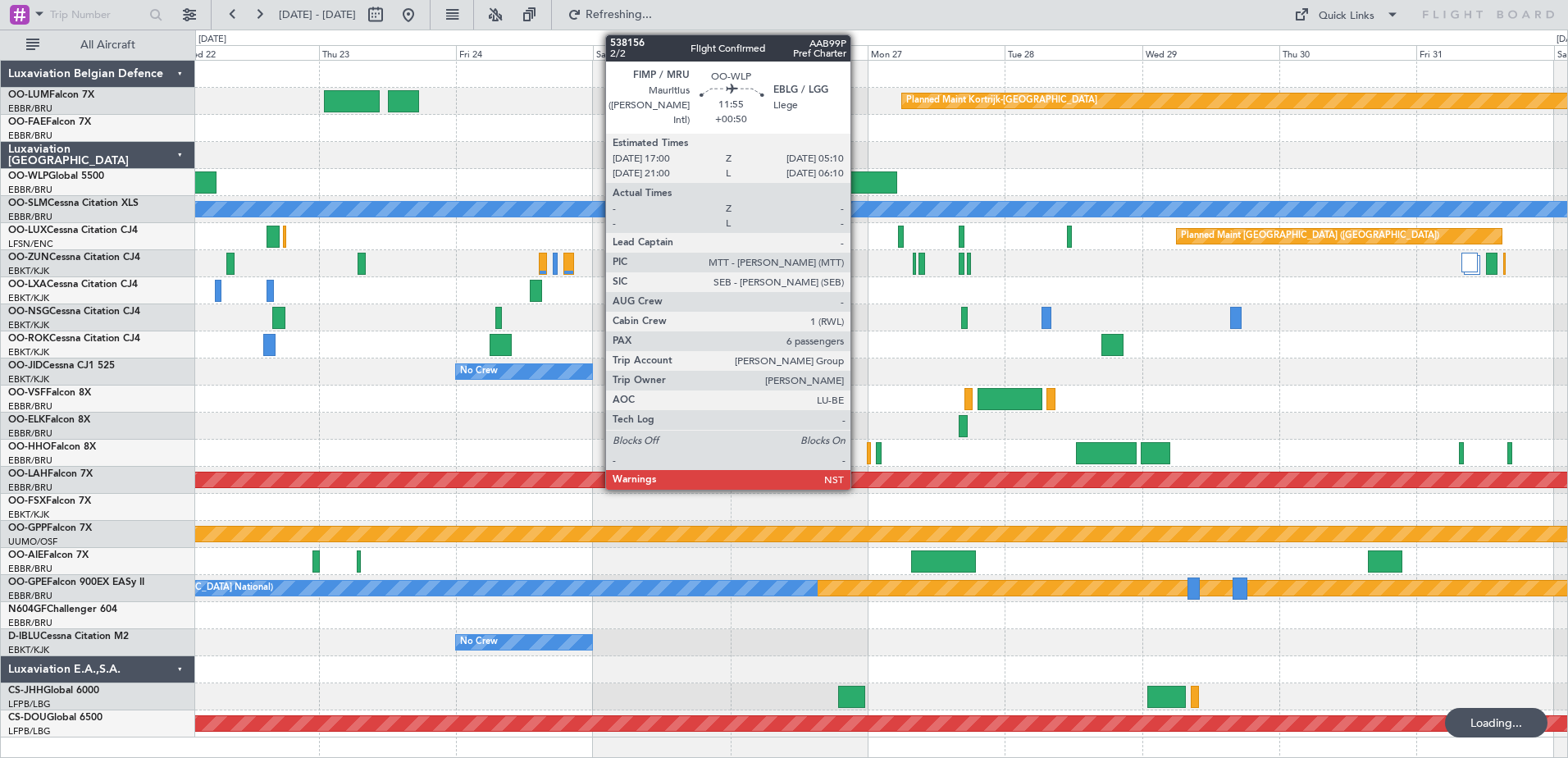
click at [258, 269] on div "Owner Melsbroek Air Base Planned Maint [GEOGRAPHIC_DATA]-[GEOGRAPHIC_DATA] Owne…" at bounding box center [881, 399] width 1372 height 677
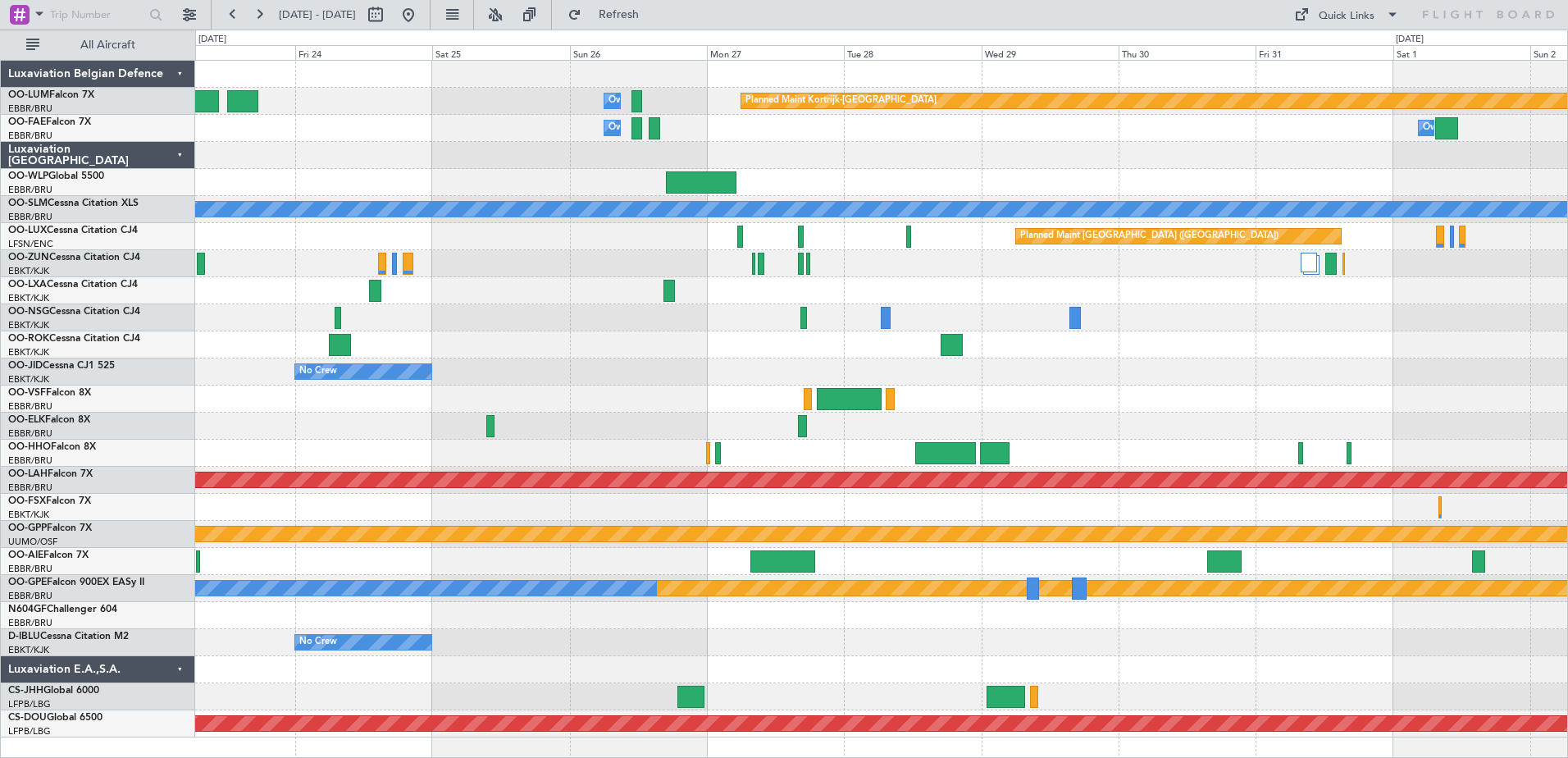
click at [935, 381] on div "Planned Maint Kortrijk-[GEOGRAPHIC_DATA] Owner [GEOGRAPHIC_DATA] Owner [GEOGRAP…" at bounding box center [881, 399] width 1372 height 677
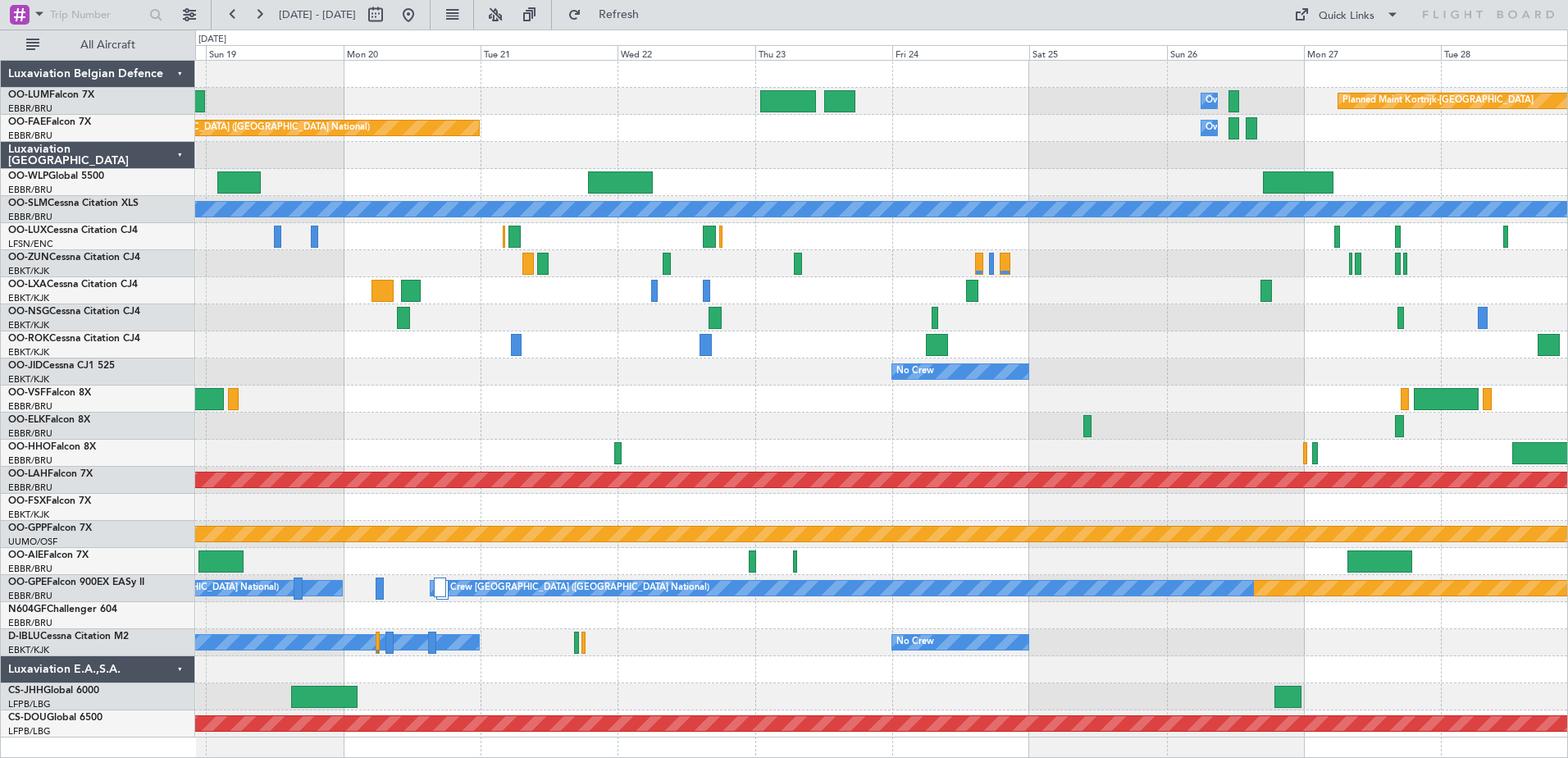
click at [618, 146] on div at bounding box center [881, 156] width 1372 height 27
click at [721, 195] on div at bounding box center [881, 183] width 1372 height 27
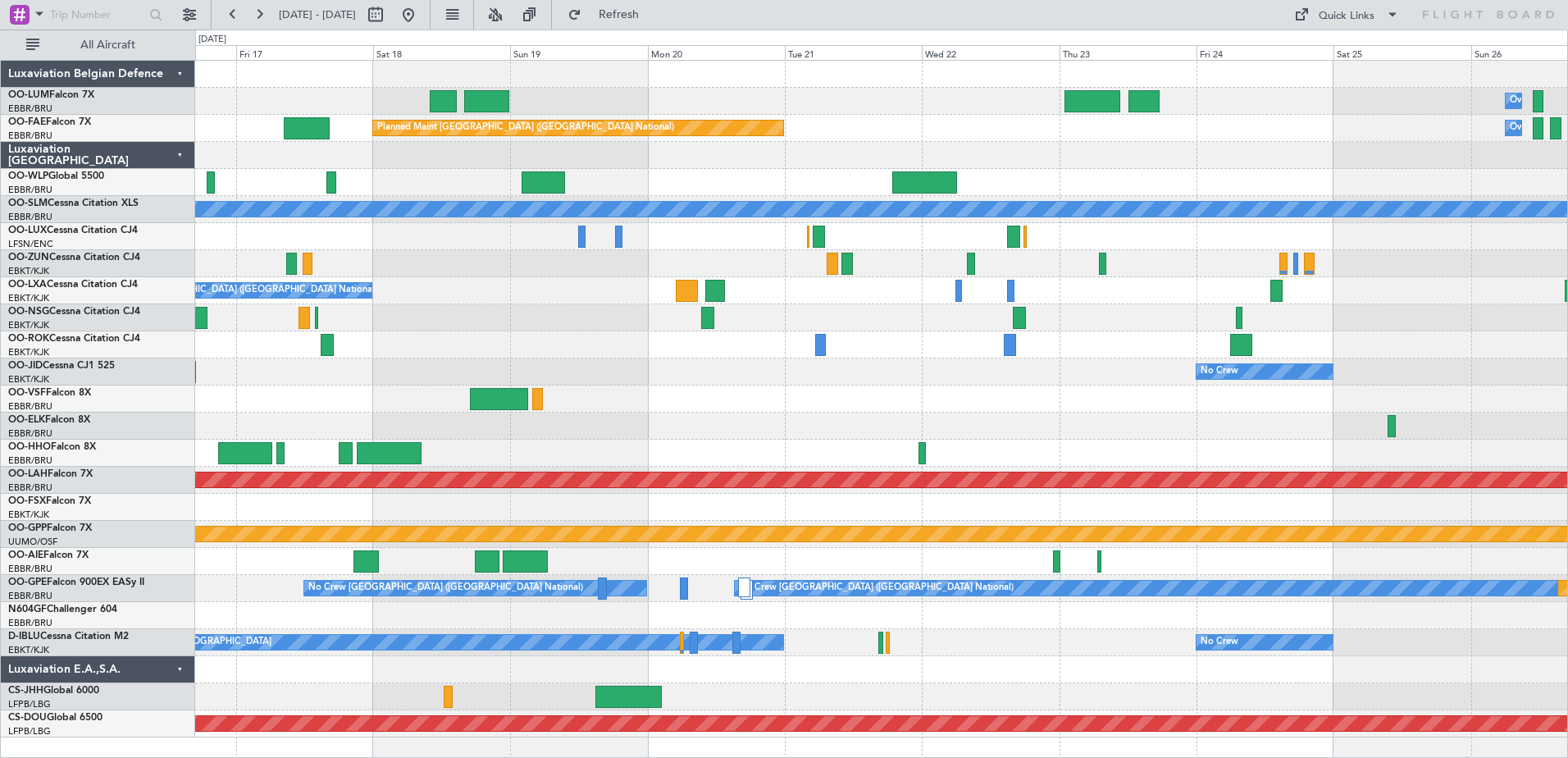
click at [1097, 460] on div "Owner Melsbroek Air Base Planned Maint [GEOGRAPHIC_DATA]-[GEOGRAPHIC_DATA] Plan…" at bounding box center [881, 399] width 1372 height 677
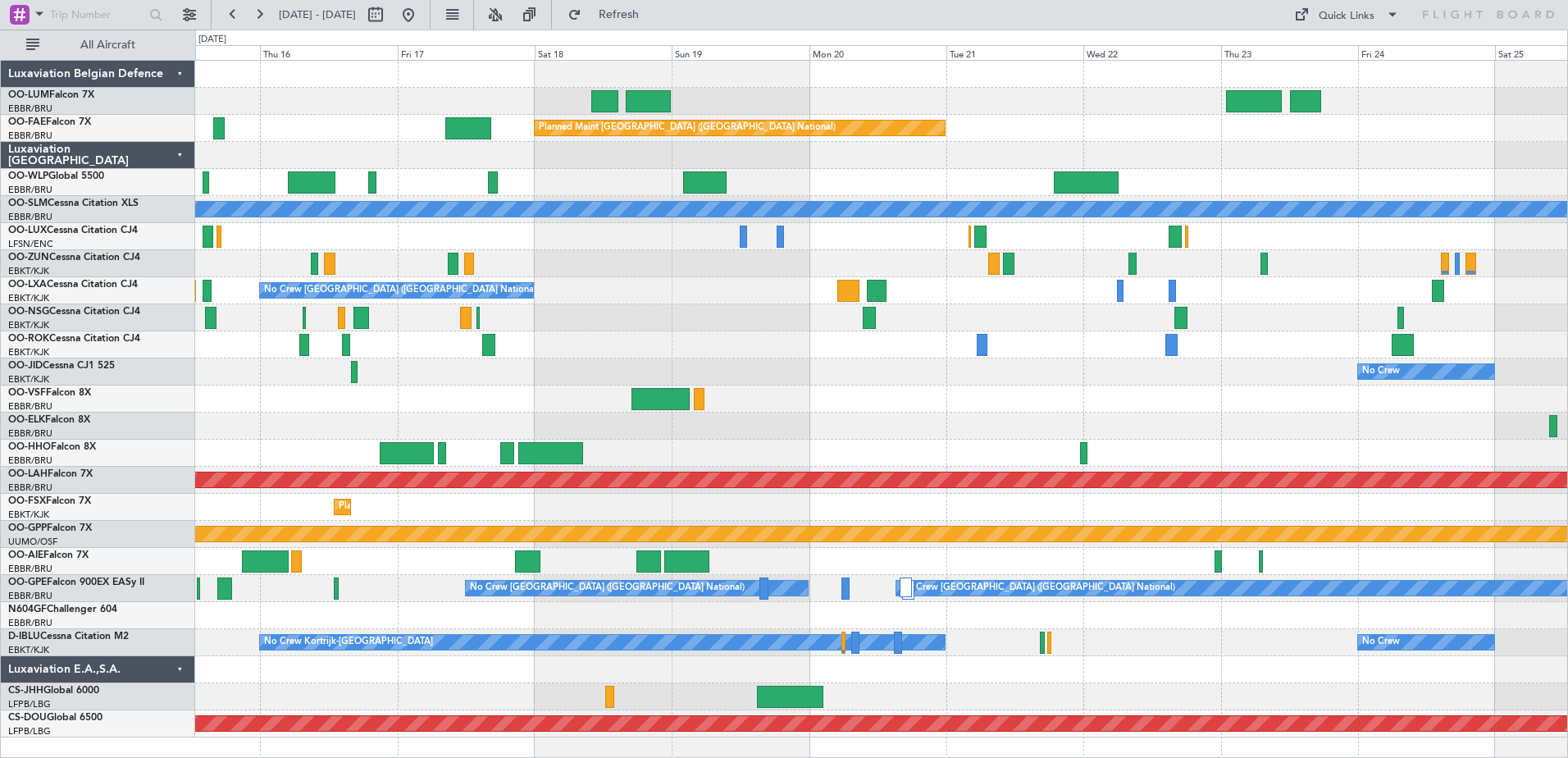
click at [994, 318] on div at bounding box center [881, 318] width 1372 height 27
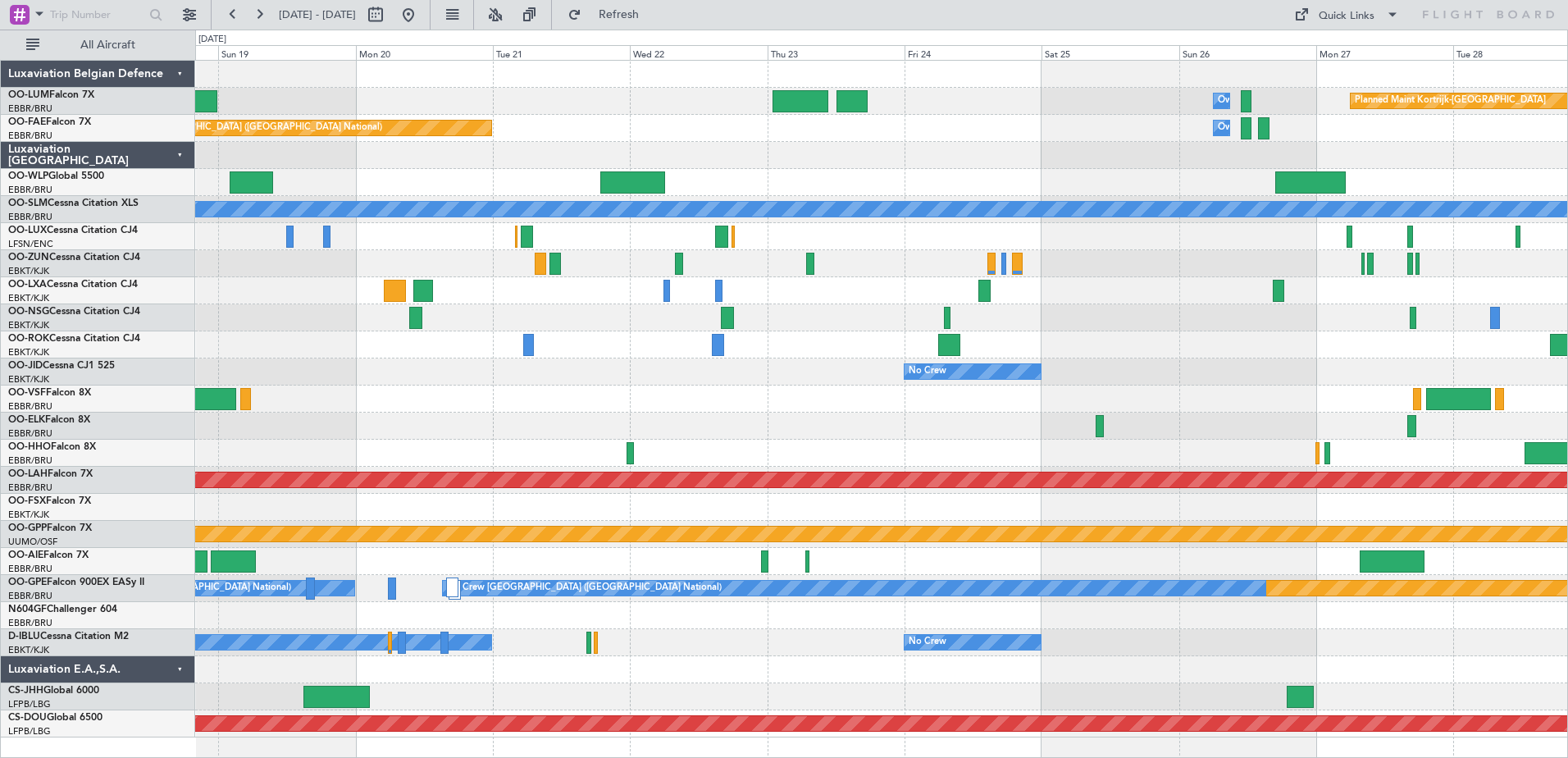
click at [800, 197] on div "Owner Melsbroek Air Base Planned Maint [GEOGRAPHIC_DATA]-[GEOGRAPHIC_DATA] Plan…" at bounding box center [881, 399] width 1372 height 677
